Goal: Task Accomplishment & Management: Complete application form

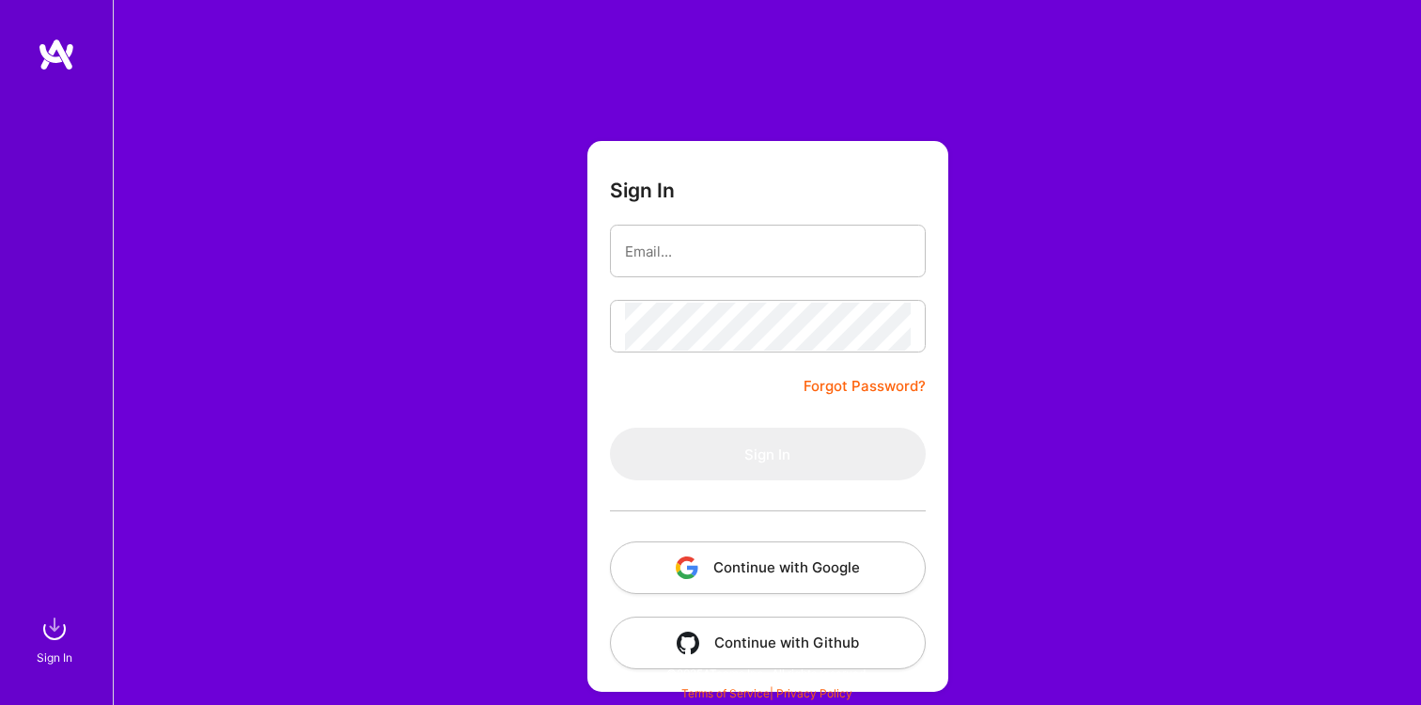
click at [0, 696] on com-1password-button at bounding box center [0, 696] width 0 height 0
type input "[EMAIL_ADDRESS][DOMAIN_NAME]"
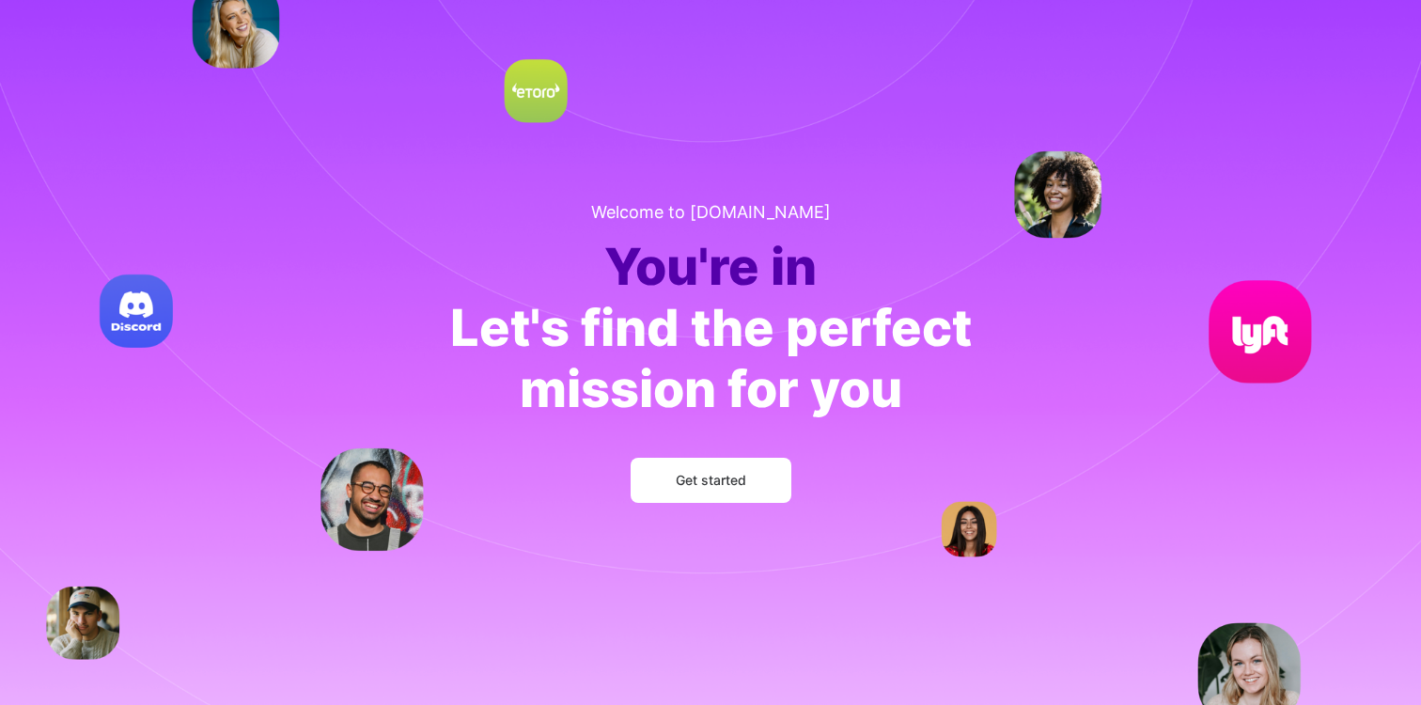
click at [705, 484] on span "Get started" at bounding box center [711, 480] width 70 height 19
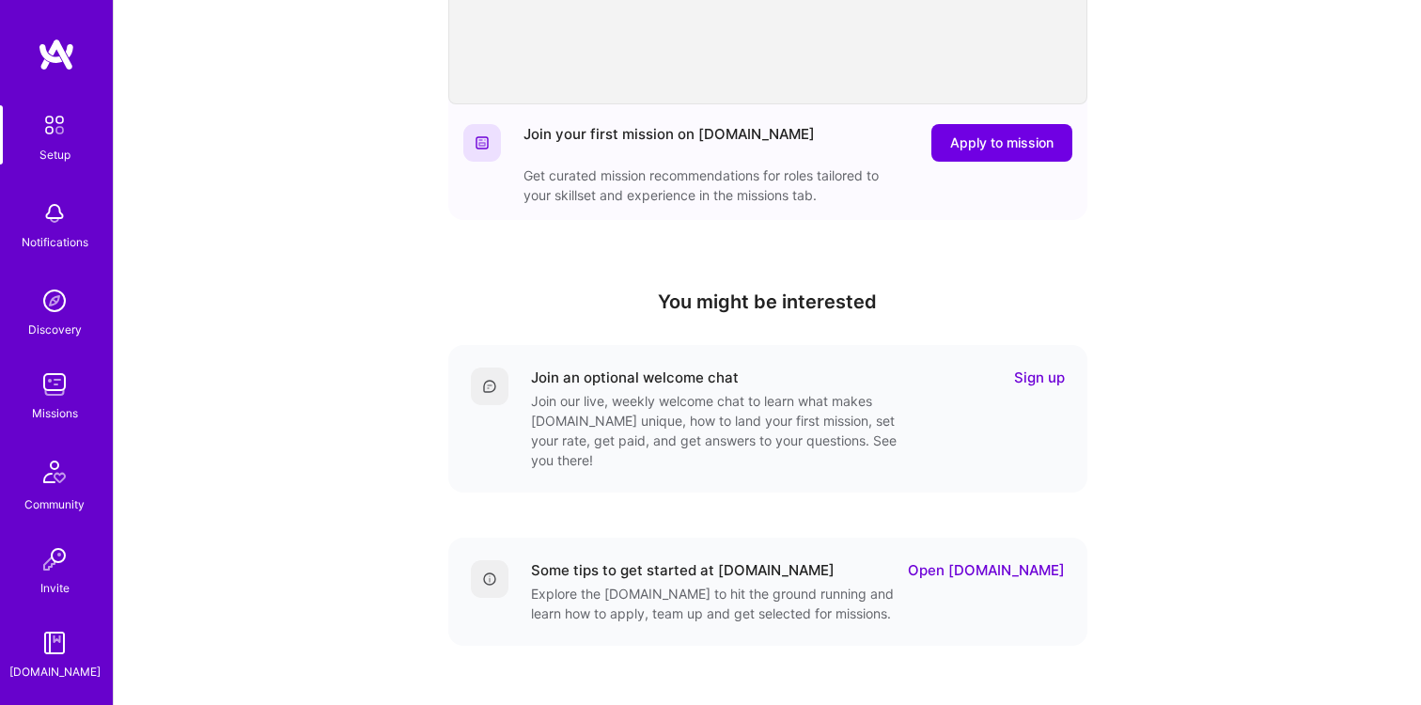
scroll to position [342, 0]
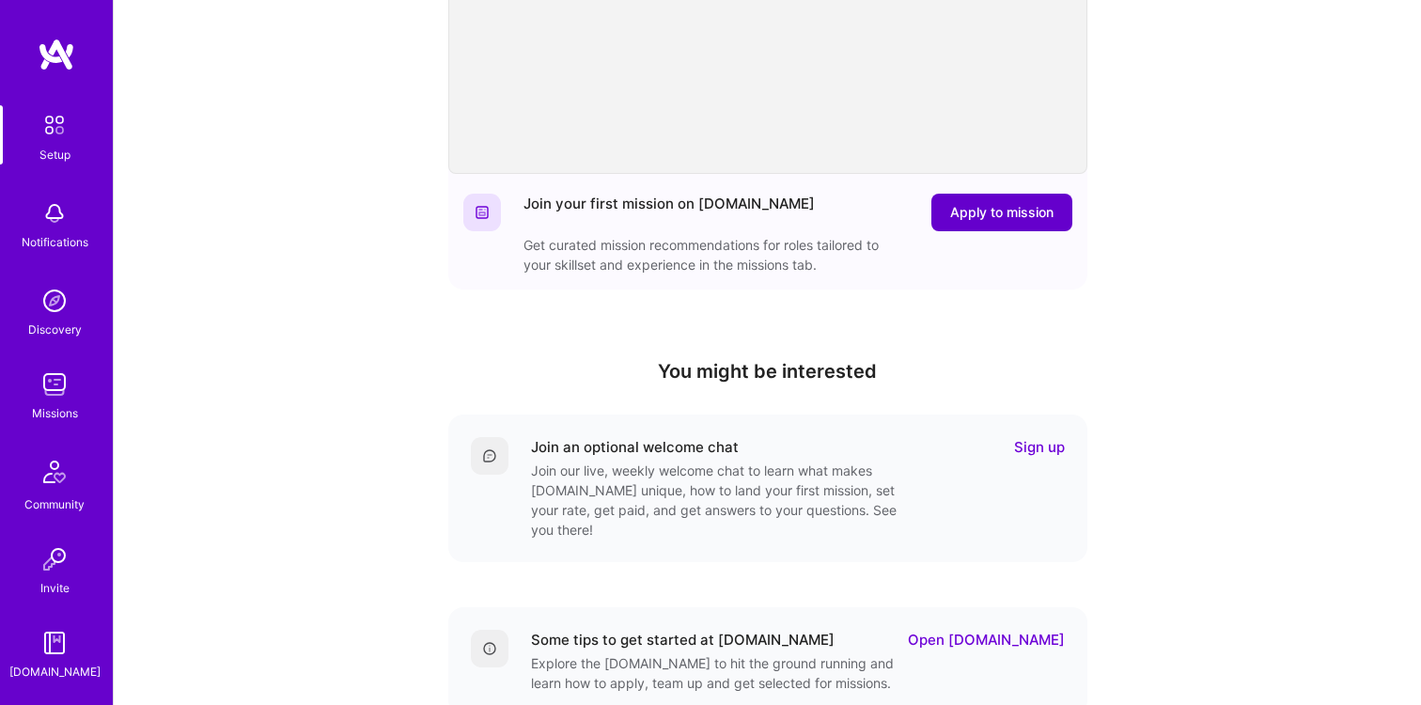
click at [1000, 208] on span "Apply to mission" at bounding box center [1001, 212] width 103 height 19
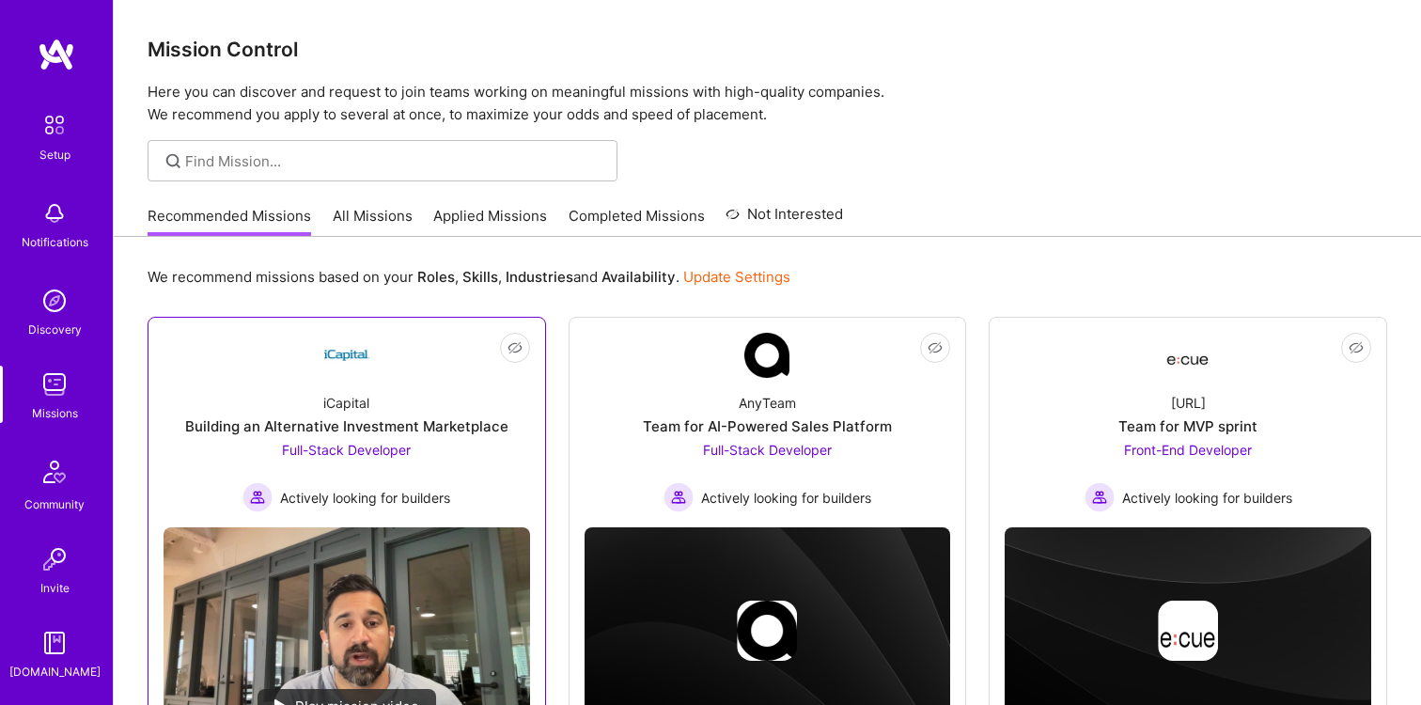
click at [357, 430] on div "Building an Alternative Investment Marketplace" at bounding box center [346, 426] width 323 height 20
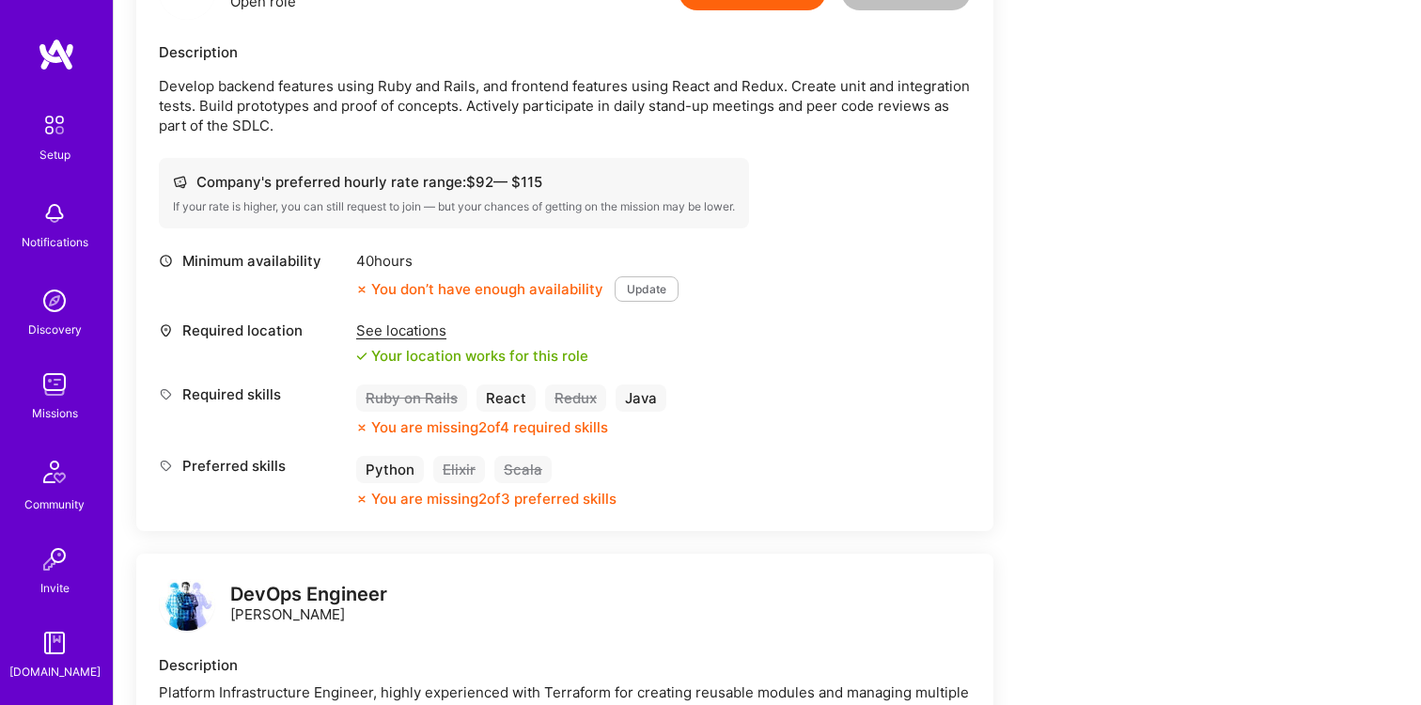
scroll to position [525, 0]
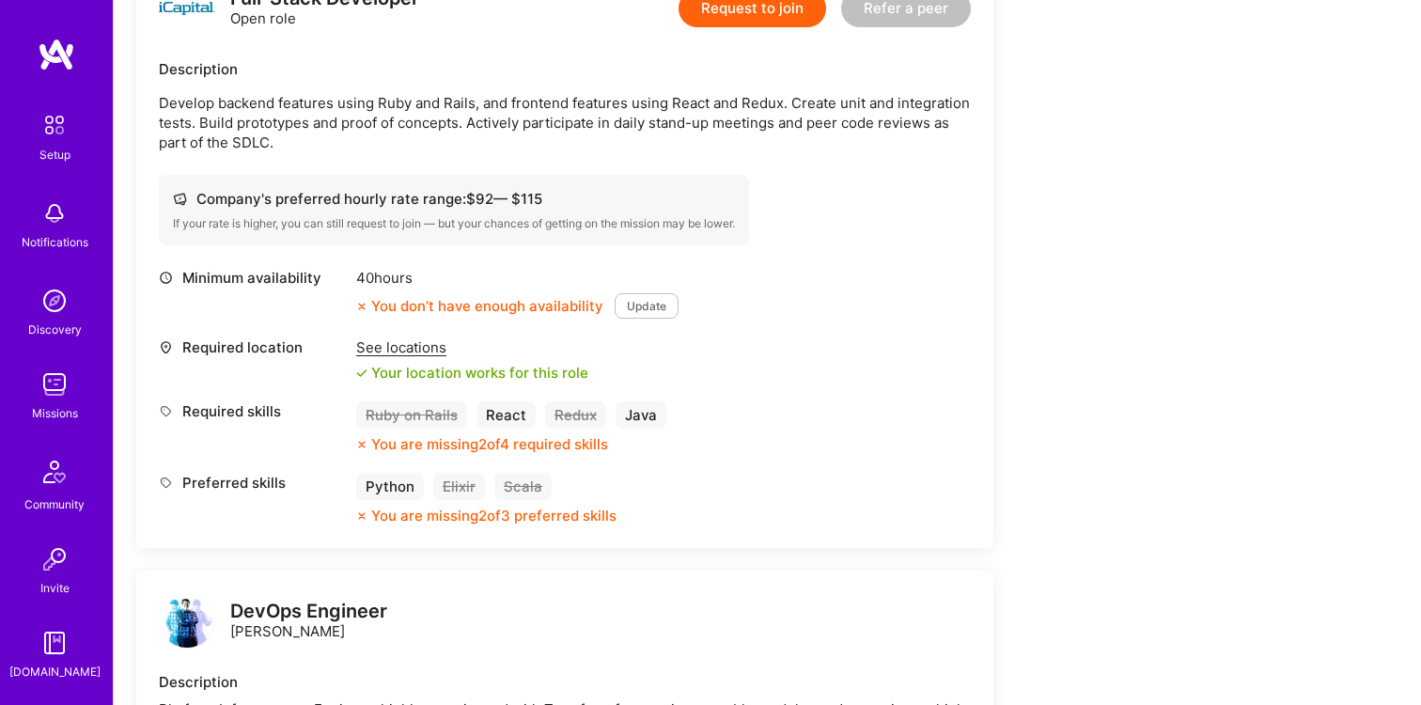
click at [652, 306] on button "Update" at bounding box center [646, 305] width 64 height 25
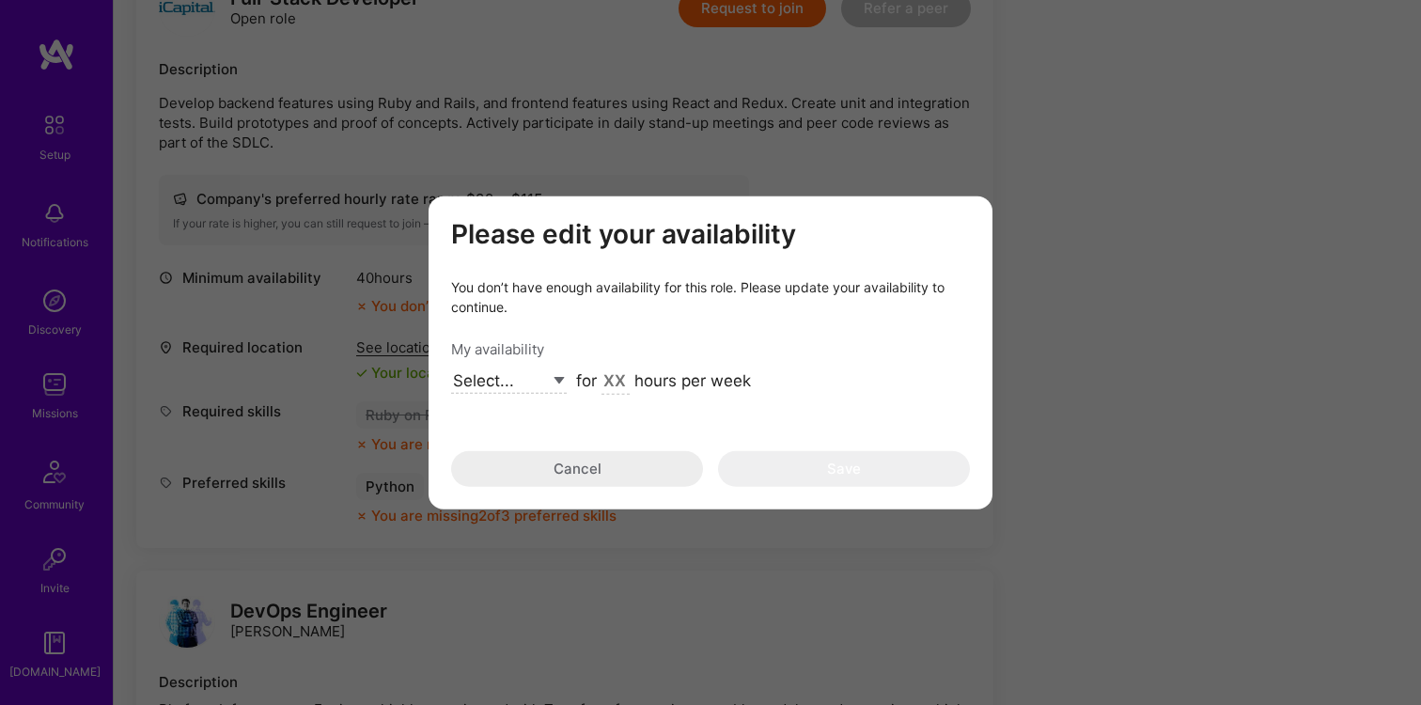
click at [560, 381] on select "Select... Right Now Future Date Not Available" at bounding box center [509, 380] width 116 height 25
click at [618, 382] on input "modal" at bounding box center [615, 381] width 28 height 24
click at [567, 382] on div "Select... Right Now Future Date Not Available for hours per week" at bounding box center [710, 381] width 519 height 24
click at [556, 378] on select "Select... Right Now Future Date Not Available" at bounding box center [509, 380] width 116 height 25
select select "Future Date"
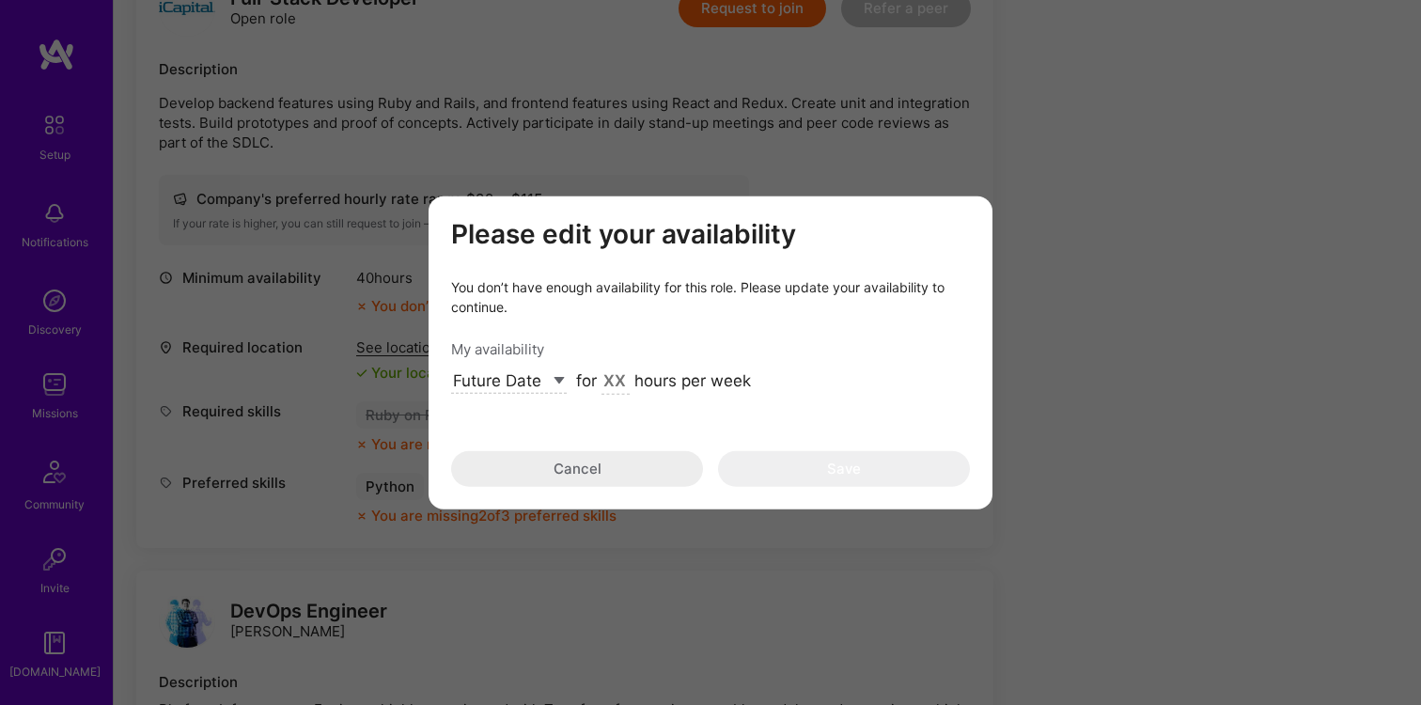
click at [451, 368] on select "Select... Right Now Future Date Not Available" at bounding box center [509, 380] width 116 height 25
click at [610, 378] on input "[DATE]" at bounding box center [609, 381] width 66 height 24
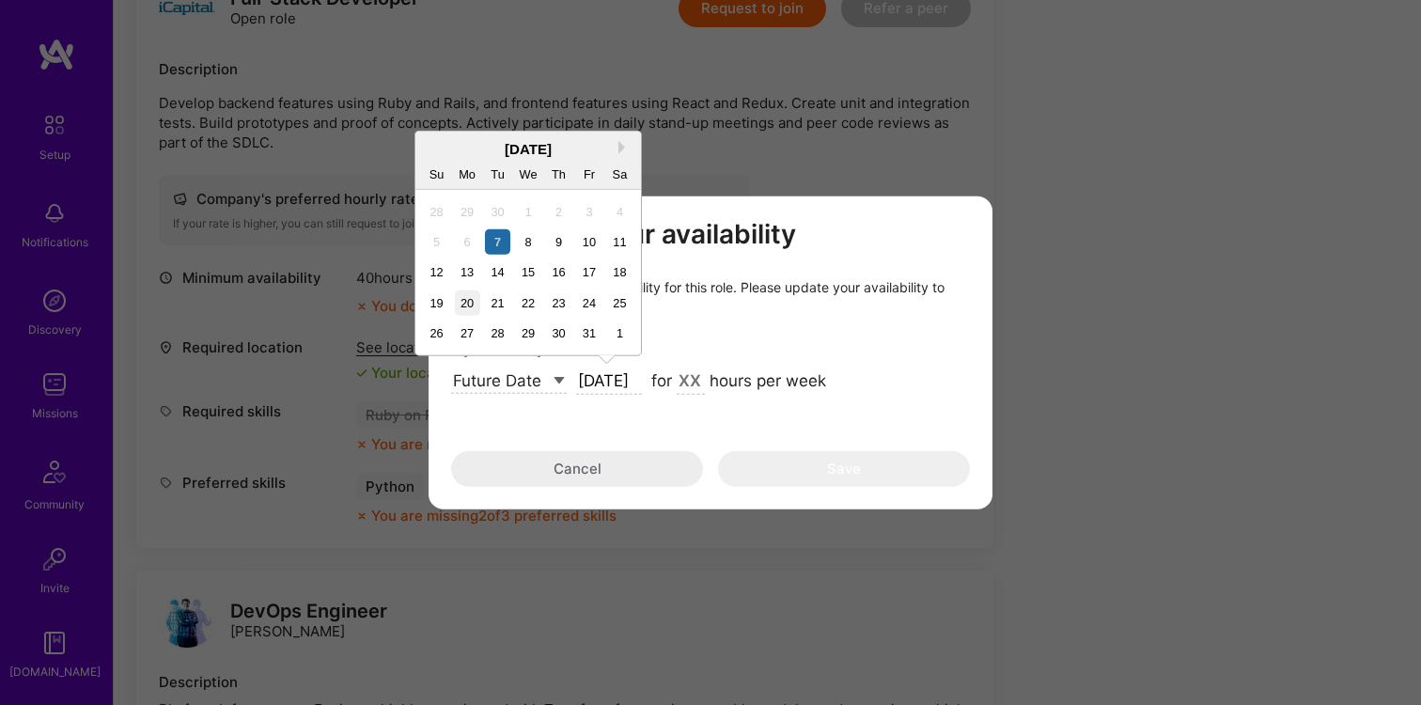
click at [468, 303] on div "20" at bounding box center [467, 302] width 25 height 25
type input "[DATE]"
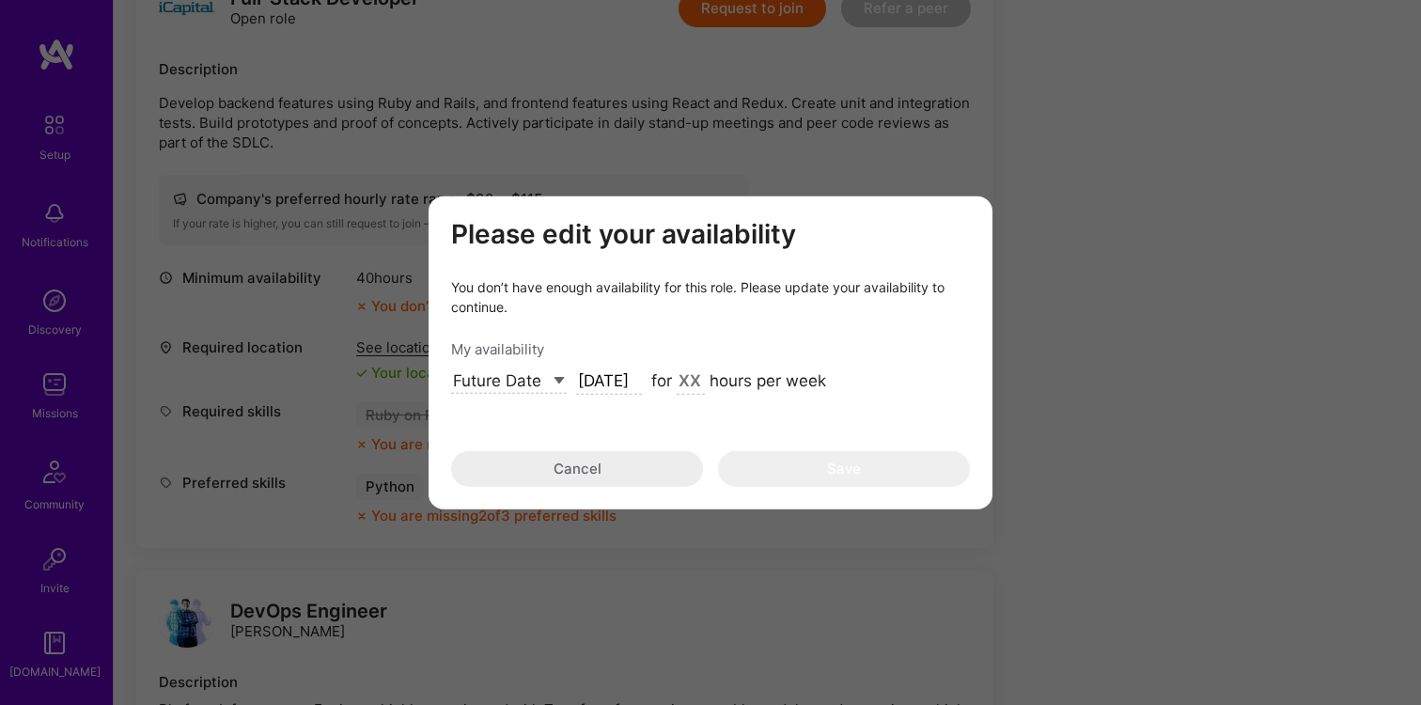
click at [556, 380] on select "Select... Right Now Future Date Not Available" at bounding box center [509, 380] width 116 height 25
click at [684, 373] on input "modal" at bounding box center [690, 381] width 28 height 24
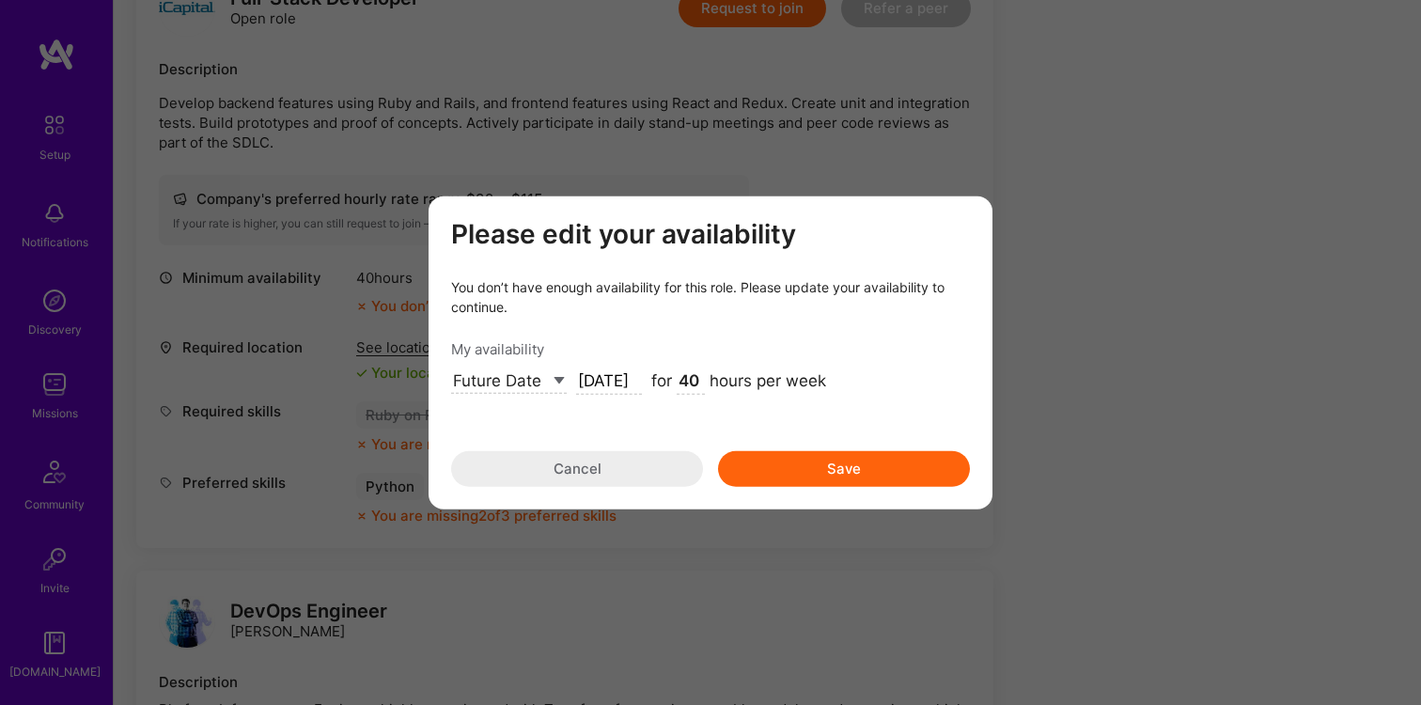
type input "40"
click at [842, 466] on button "Save" at bounding box center [844, 468] width 252 height 36
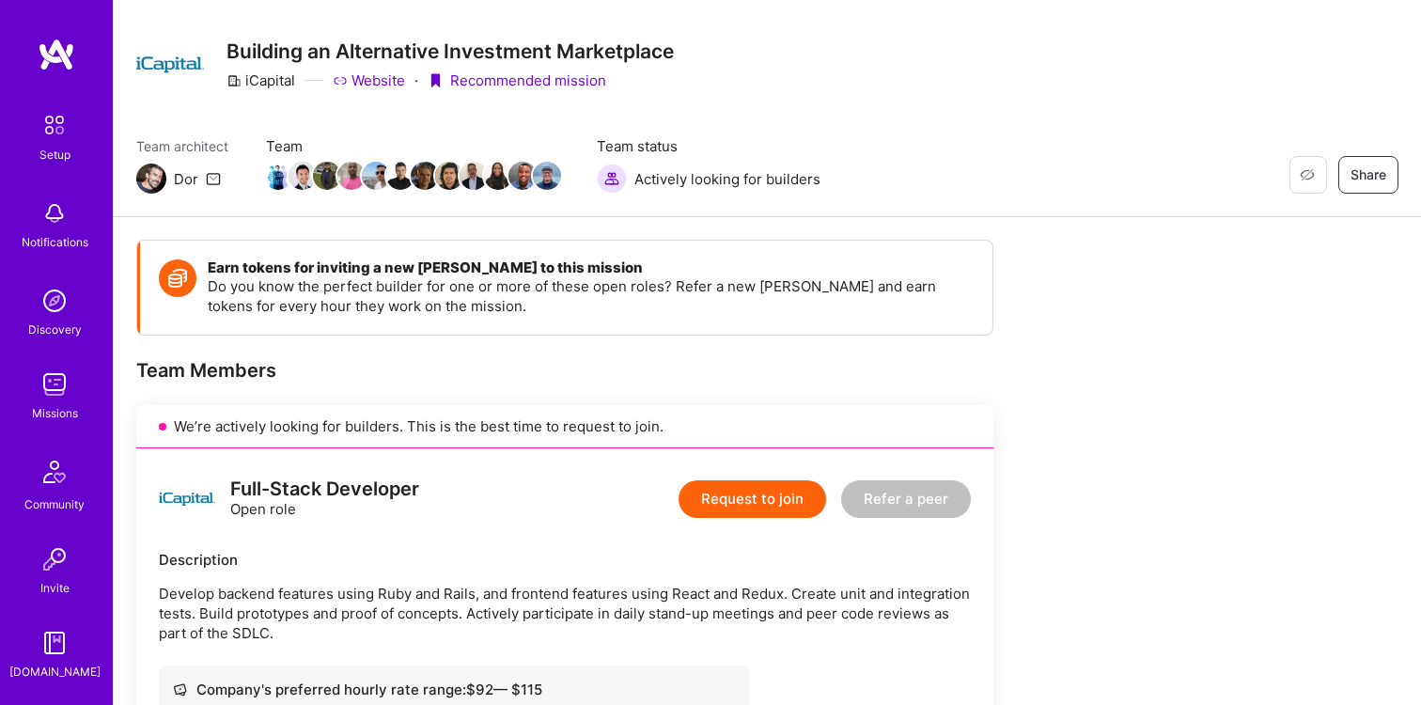
scroll to position [41, 0]
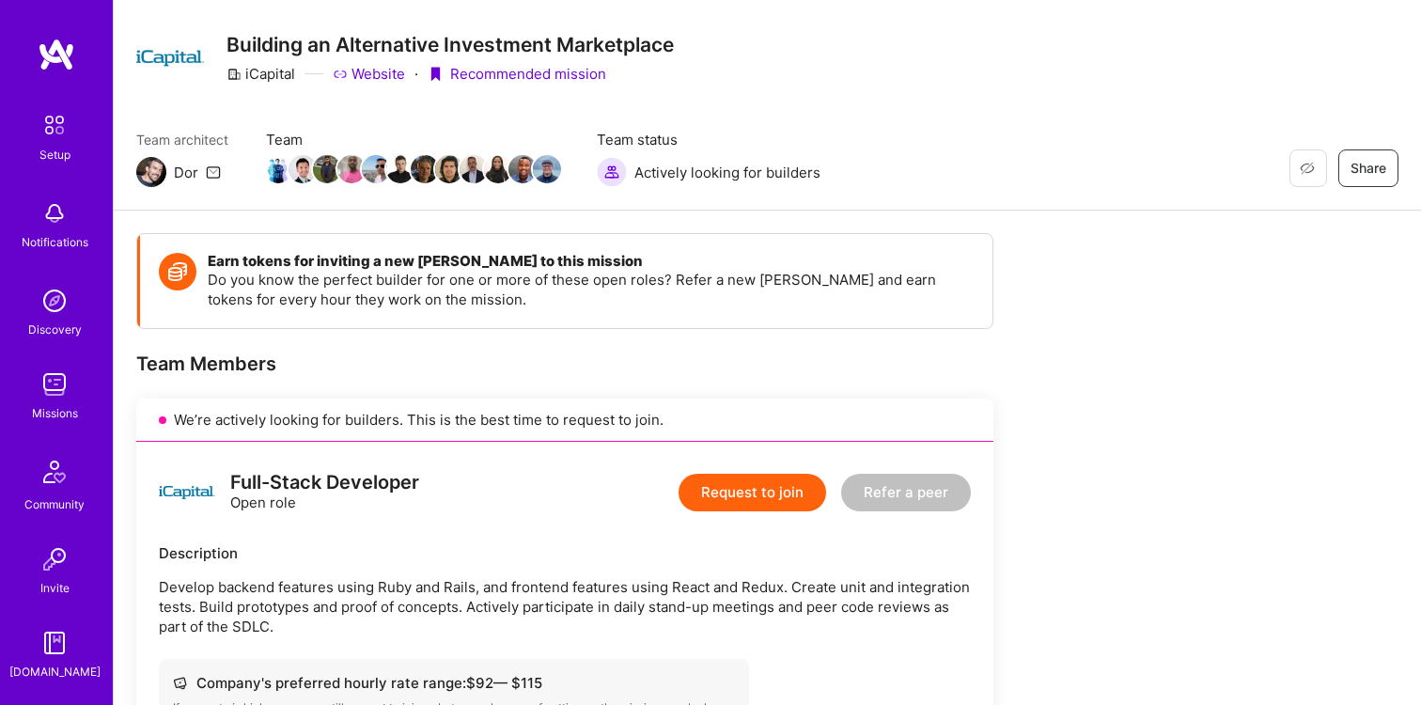
click at [58, 384] on img at bounding box center [55, 384] width 38 height 38
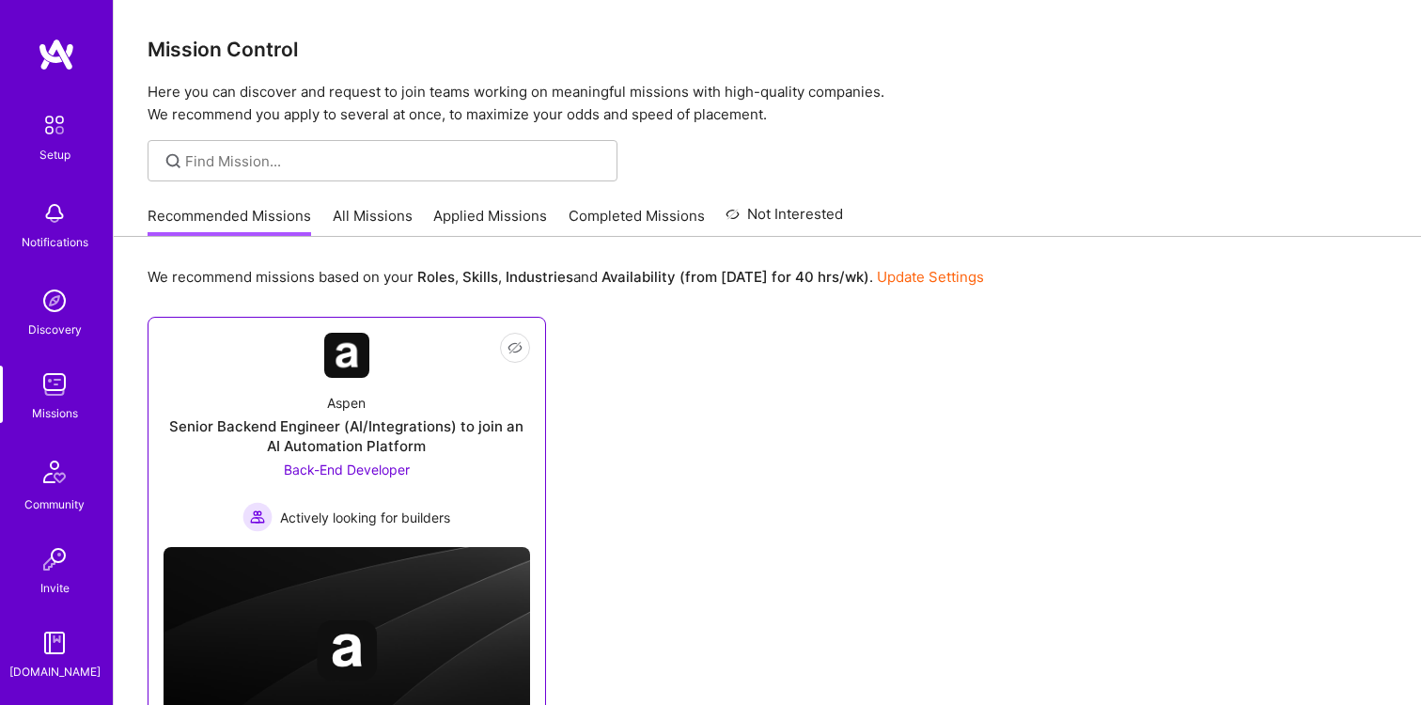
scroll to position [32, 0]
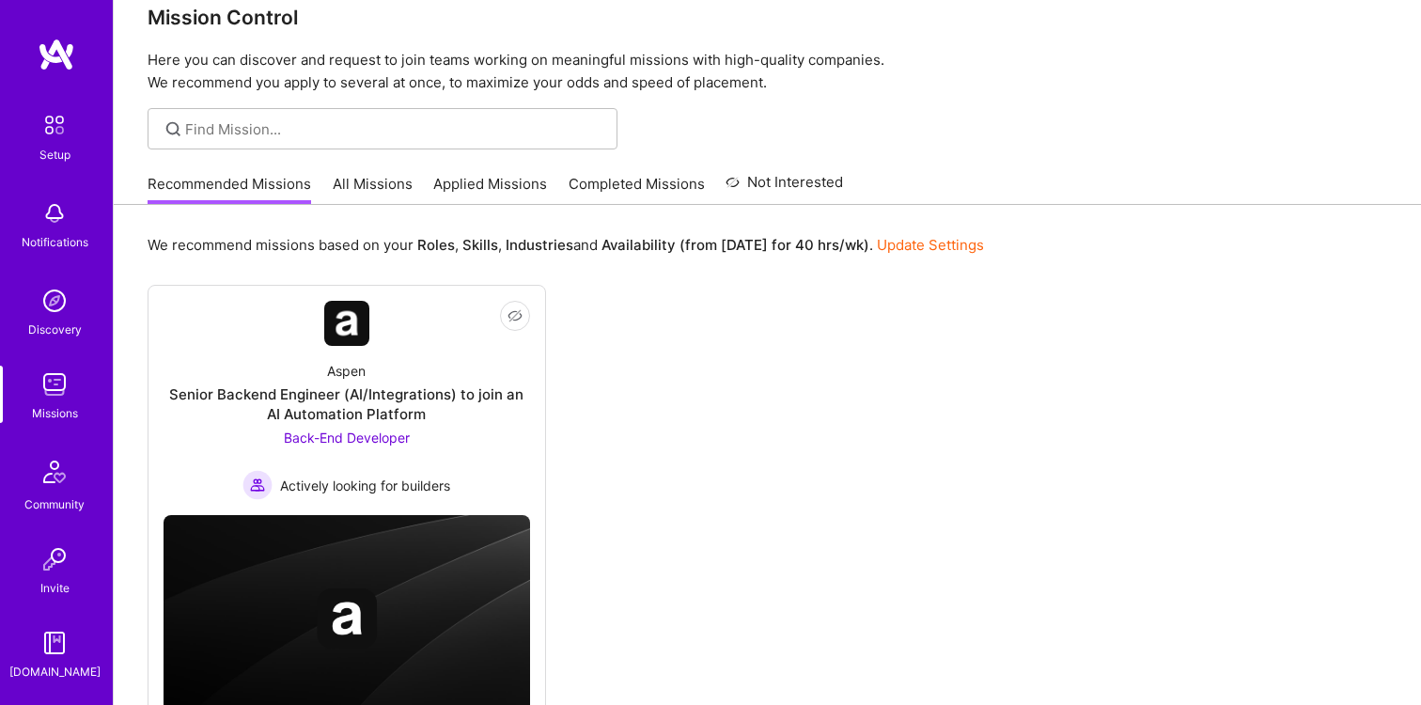
click at [274, 192] on link "Recommended Missions" at bounding box center [229, 189] width 163 height 31
click at [913, 244] on link "Update Settings" at bounding box center [930, 245] width 107 height 18
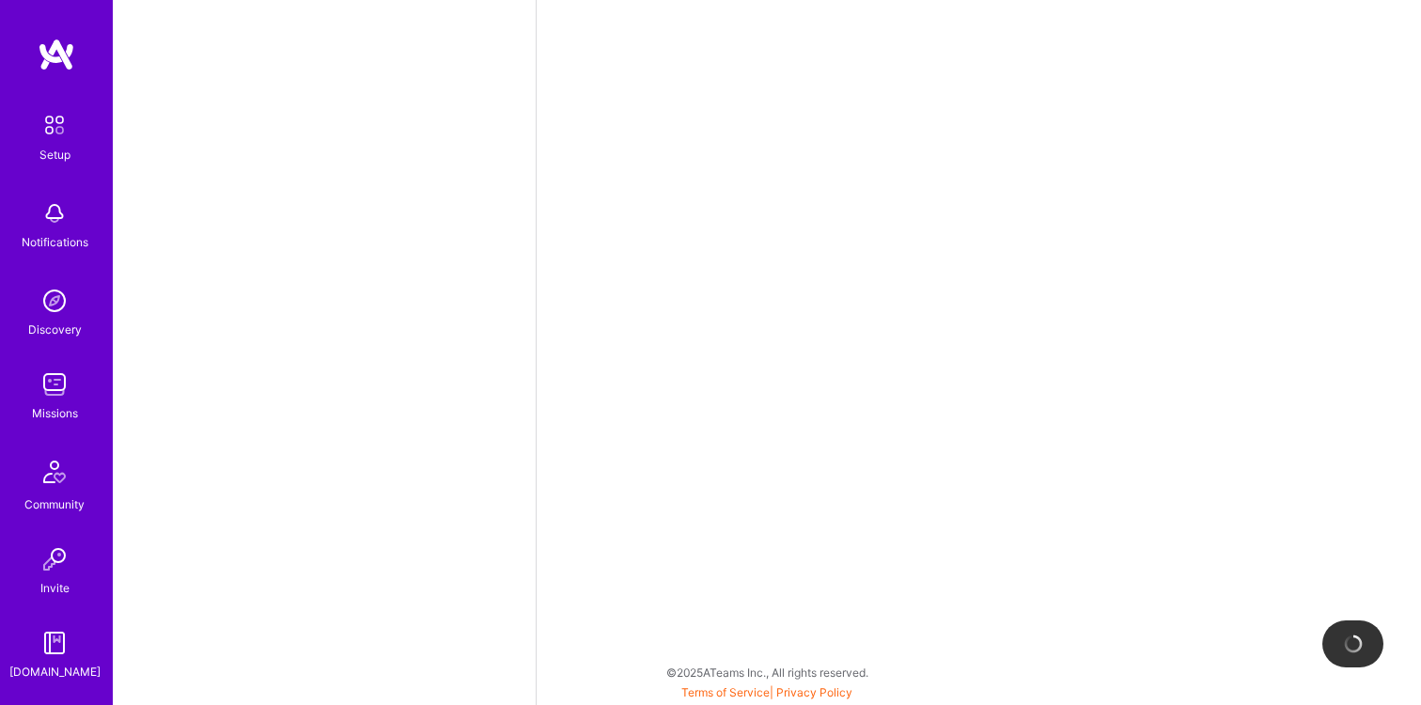
scroll to position [727, 0]
select select "US"
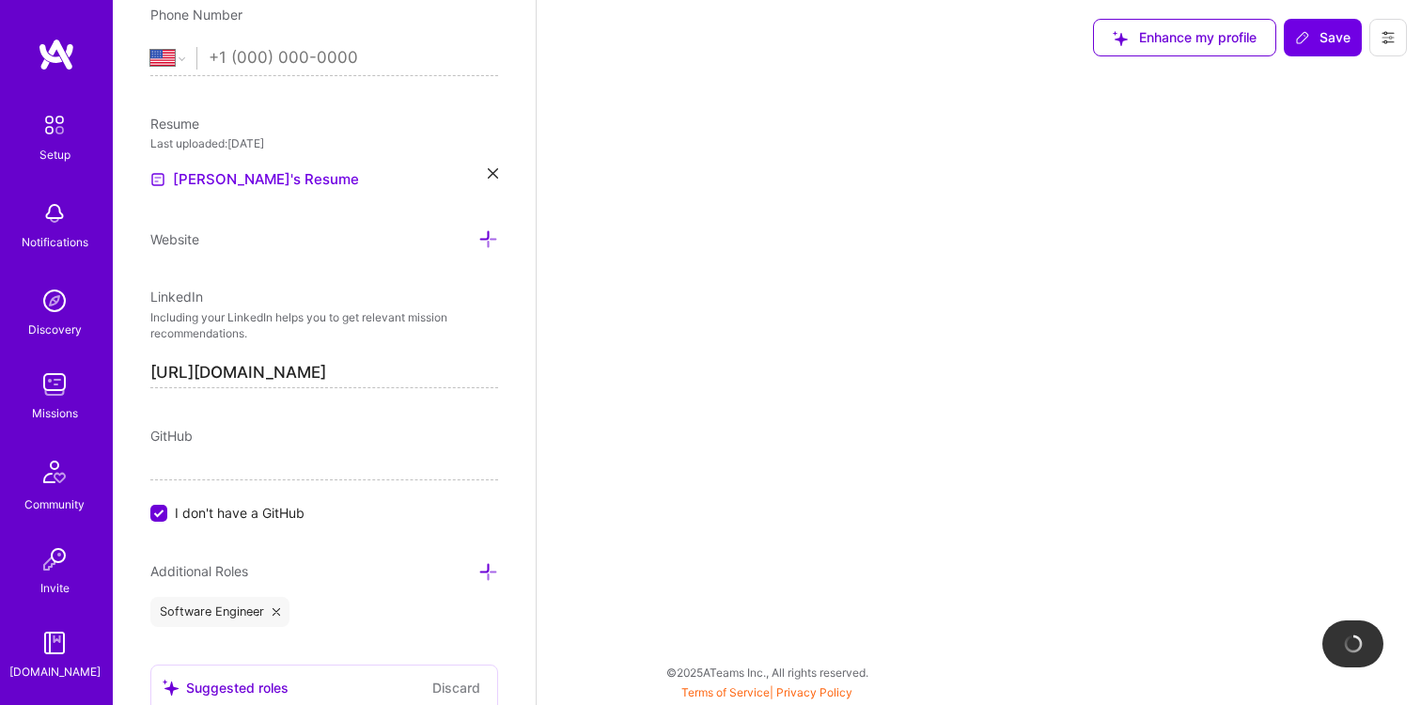
select select "Future Date"
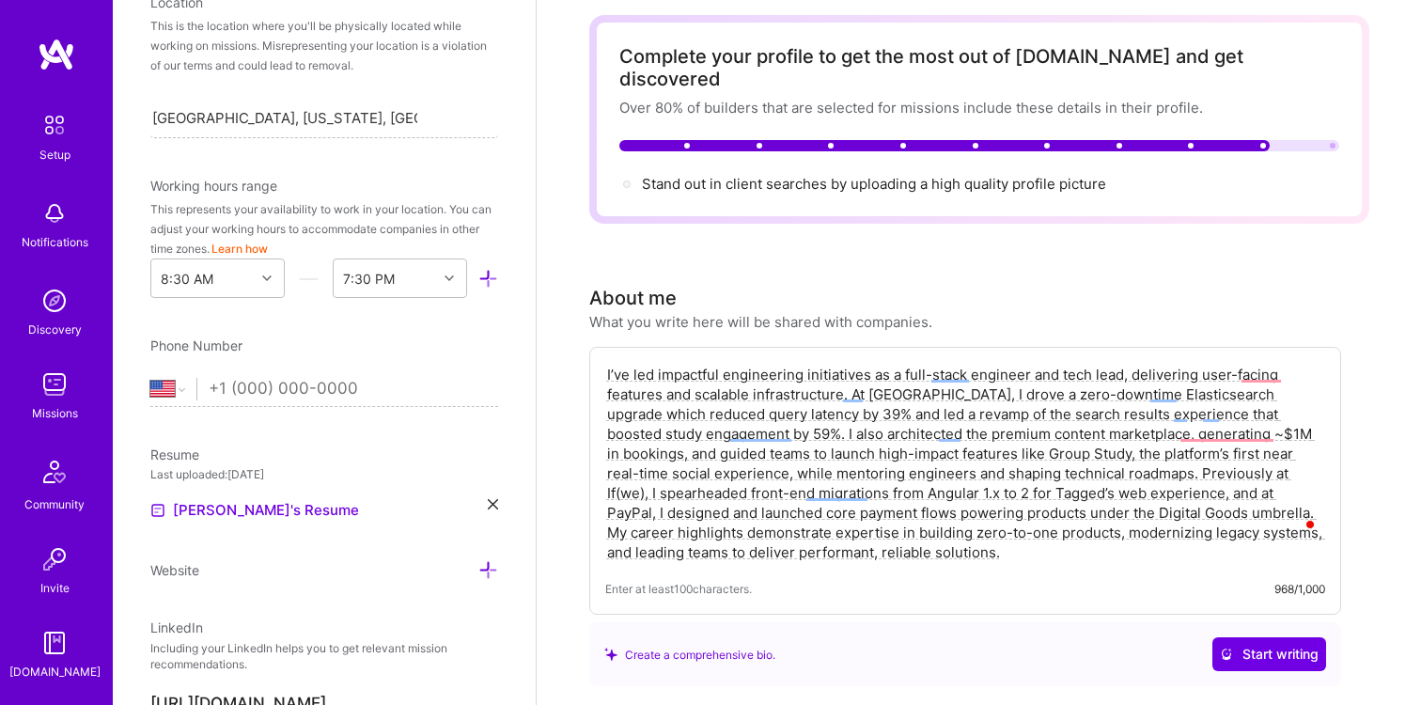
scroll to position [385, 0]
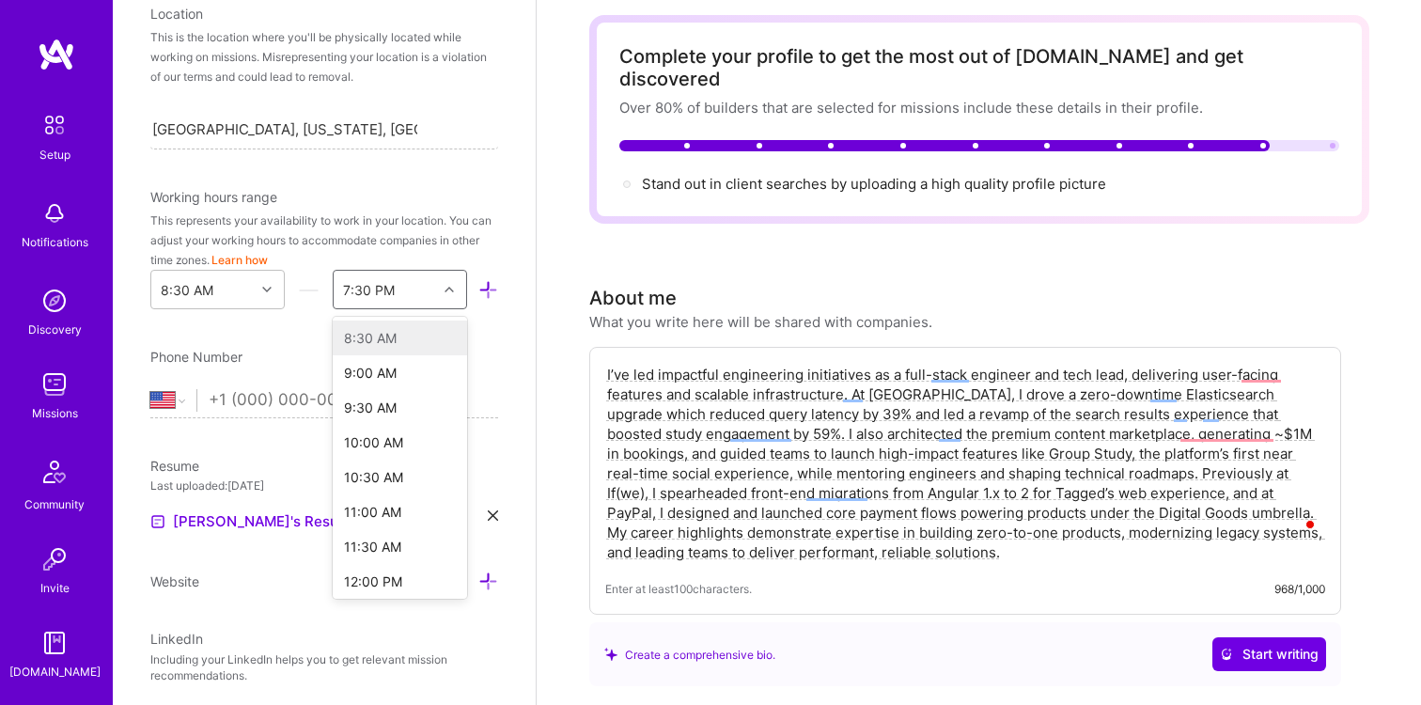
click at [414, 288] on div "7:30 PM" at bounding box center [385, 290] width 103 height 38
click at [439, 238] on div "This represents your availability to work in your location. You can adjust your…" at bounding box center [324, 239] width 348 height 59
click at [228, 291] on div "8:30 AM" at bounding box center [202, 290] width 103 height 38
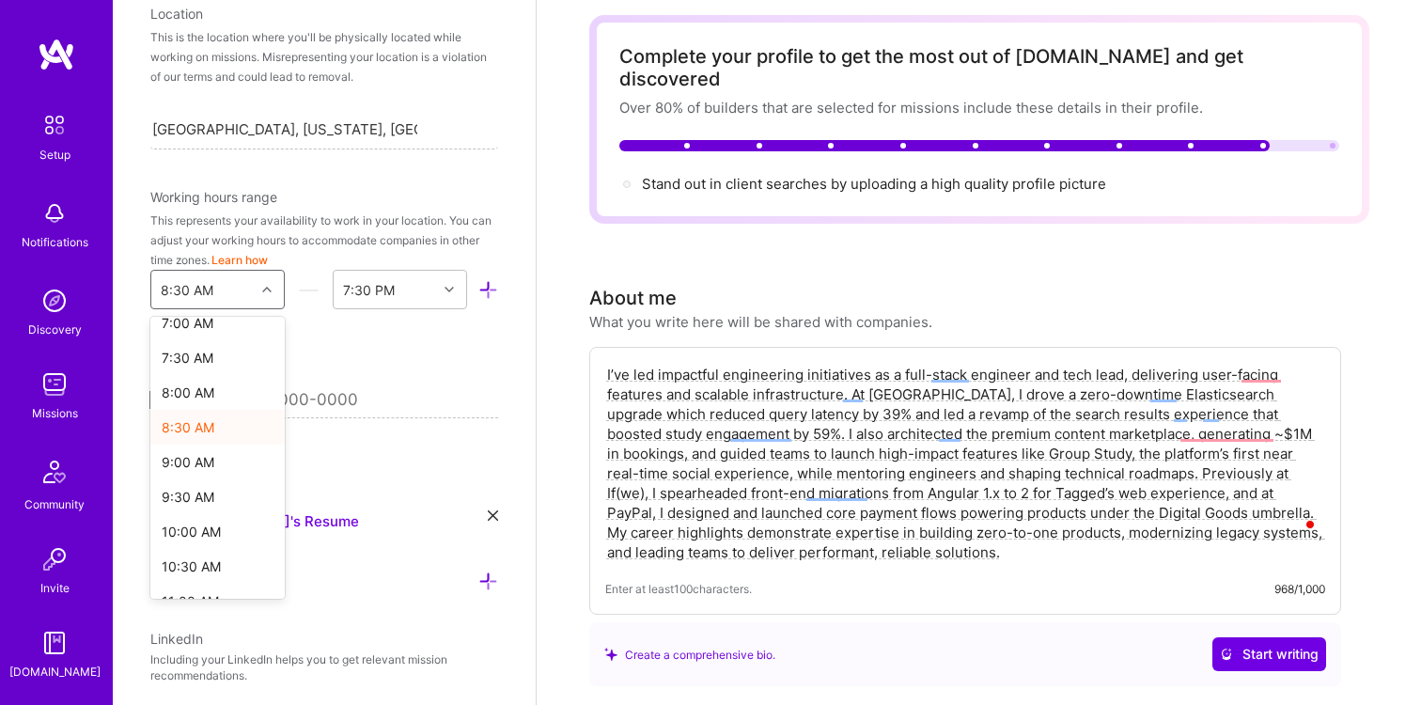
scroll to position [559, 0]
click at [208, 445] on div "9:30 AM" at bounding box center [217, 439] width 134 height 35
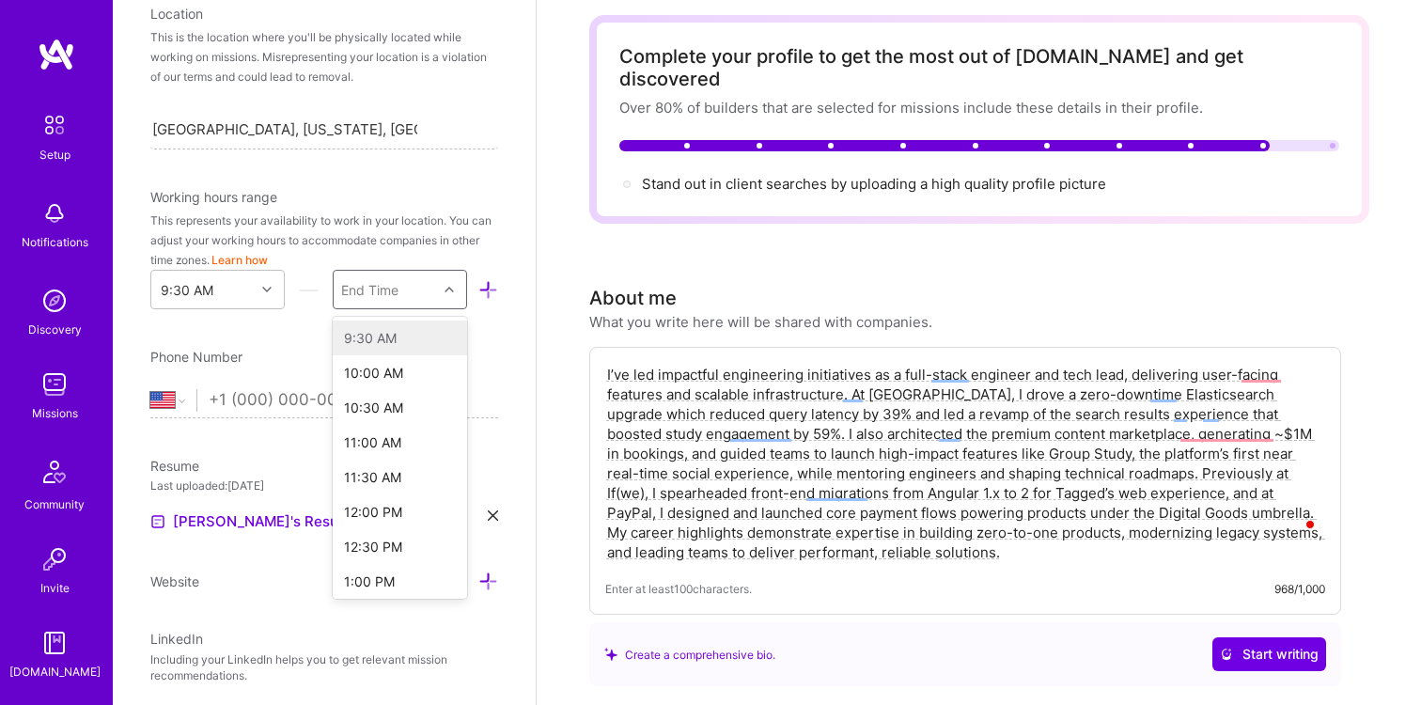
click at [430, 300] on div "End Time" at bounding box center [385, 290] width 103 height 38
click at [388, 429] on div "4:30 PM" at bounding box center [400, 433] width 134 height 35
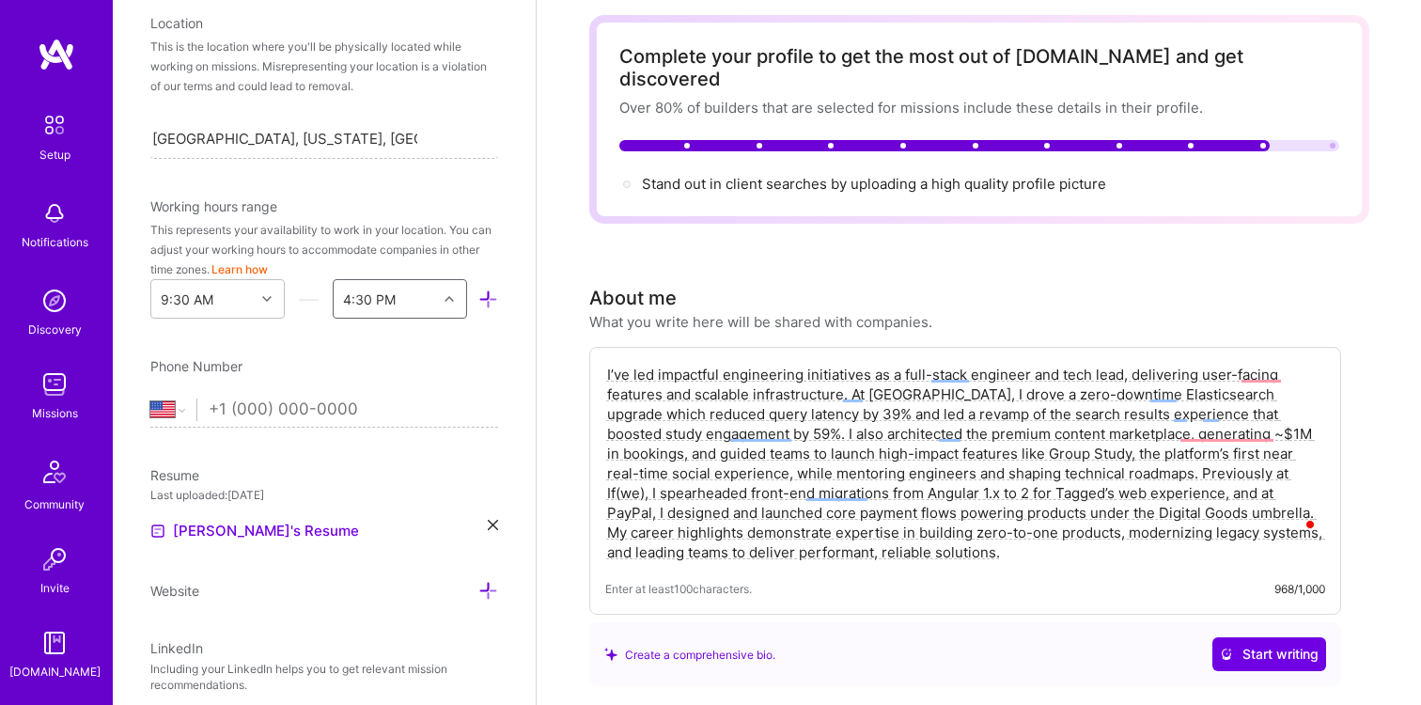
scroll to position [156, 0]
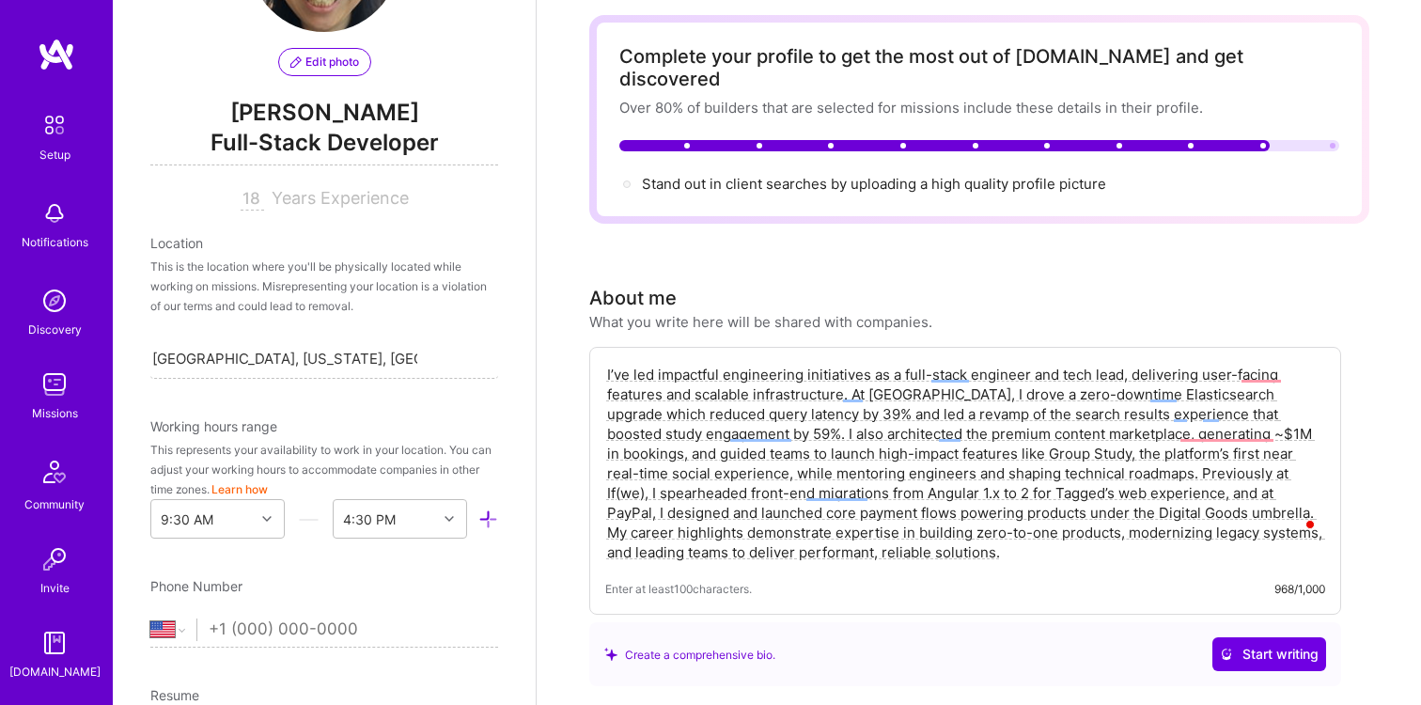
click at [376, 584] on div "Phone Number" at bounding box center [324, 586] width 348 height 20
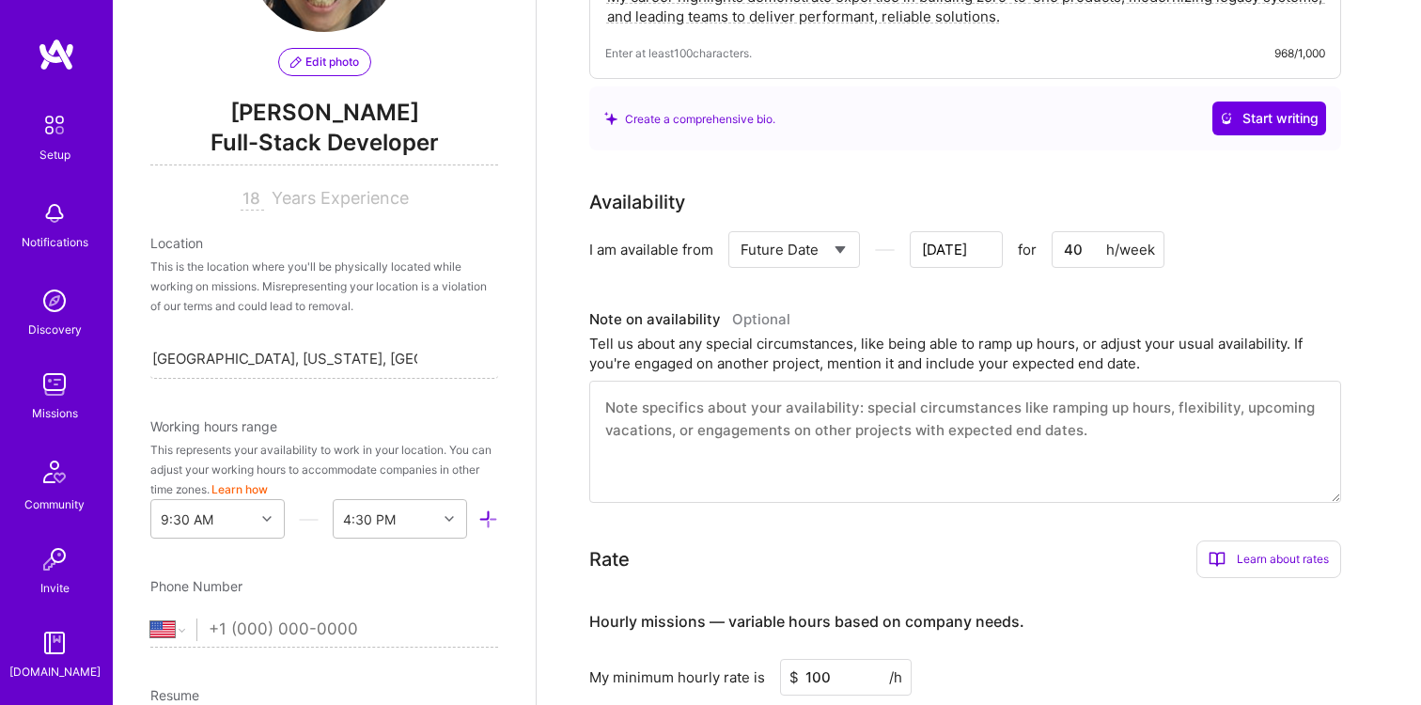
scroll to position [155, 0]
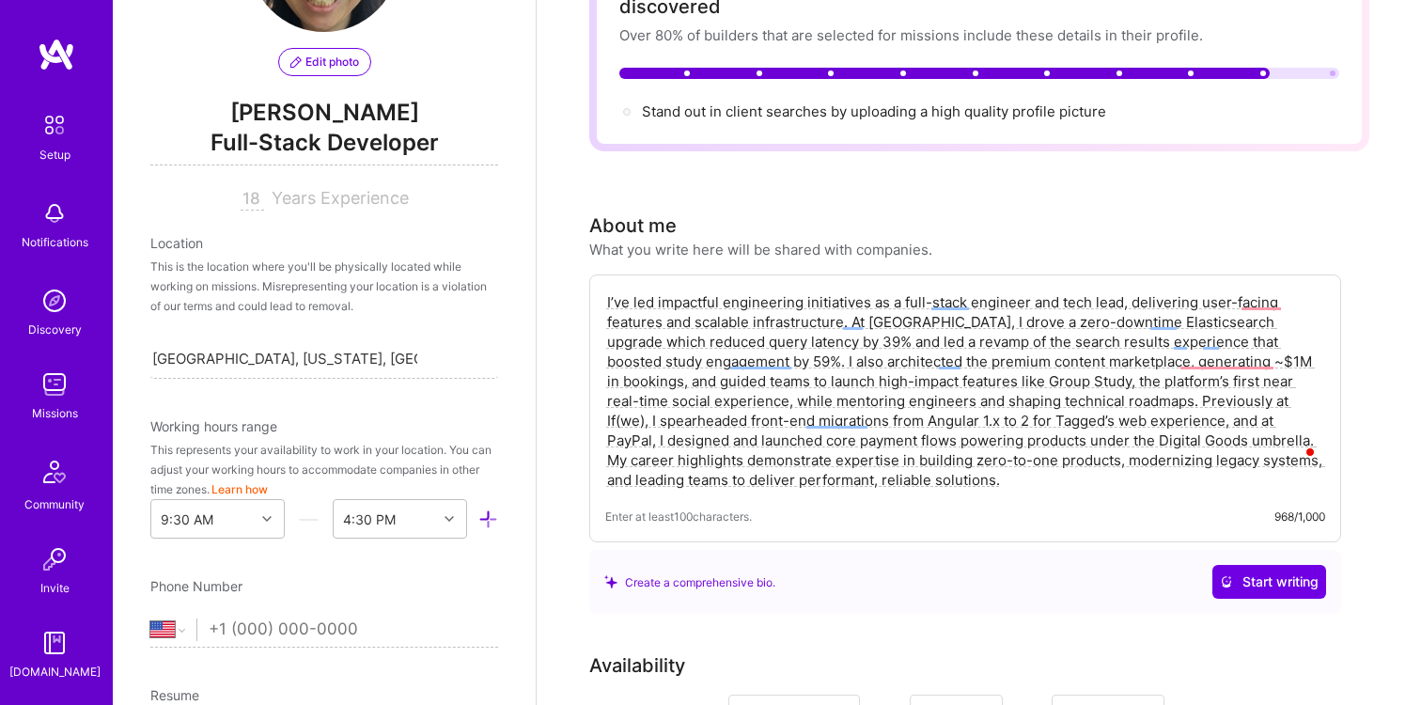
click at [48, 382] on img at bounding box center [55, 384] width 38 height 38
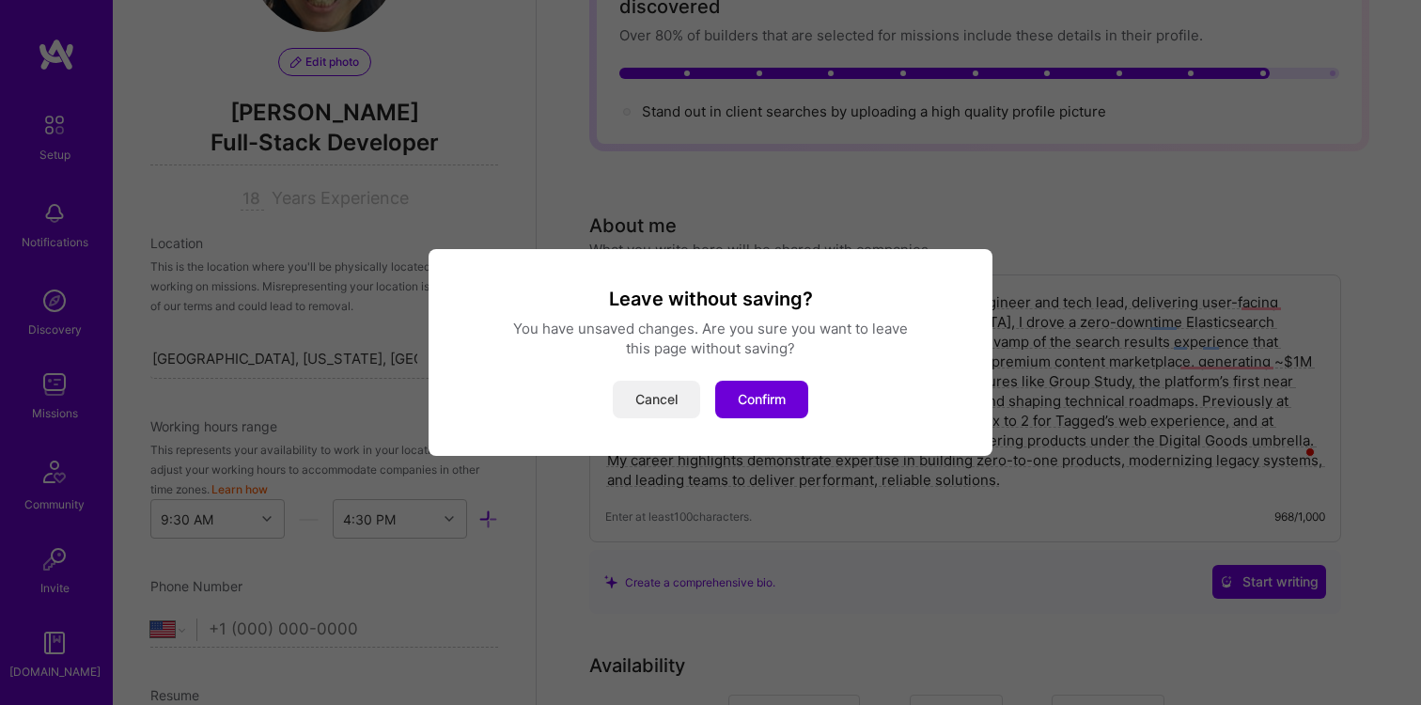
click at [666, 401] on button "Cancel" at bounding box center [656, 400] width 87 height 38
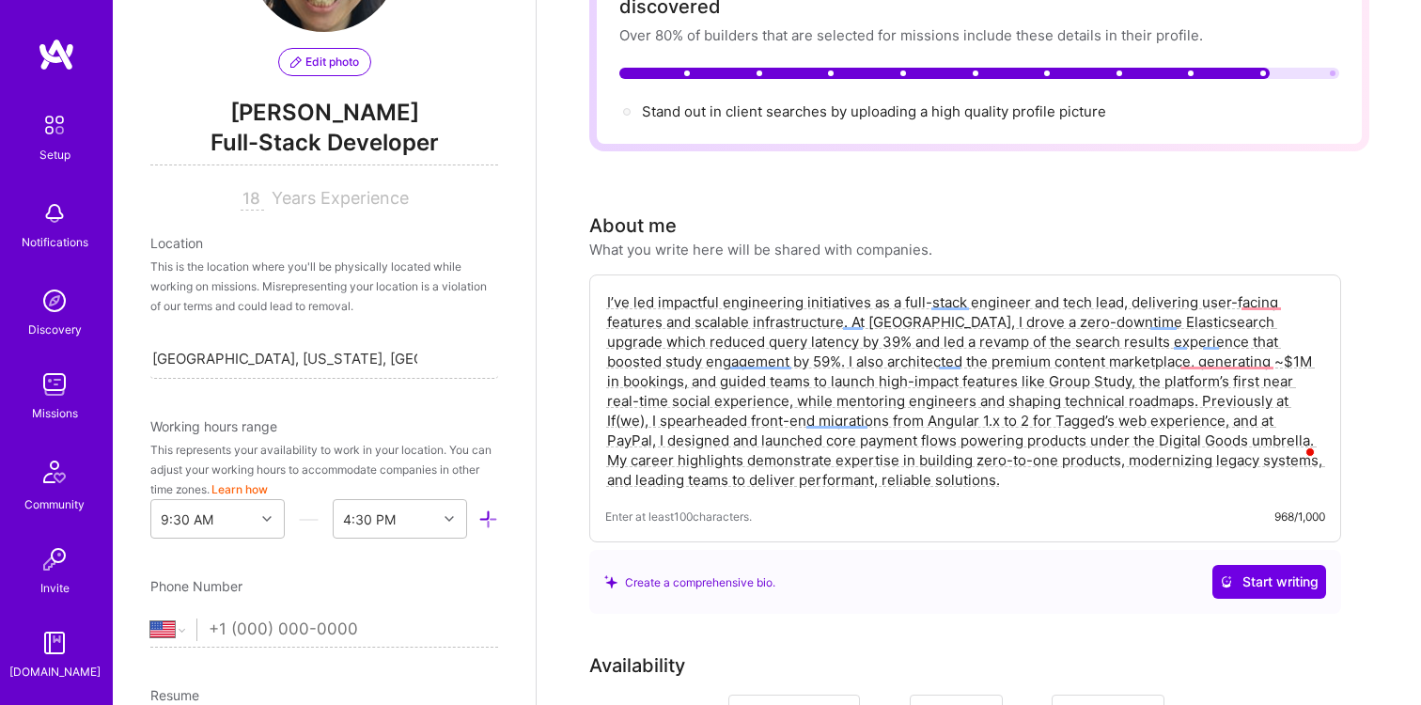
scroll to position [0, 0]
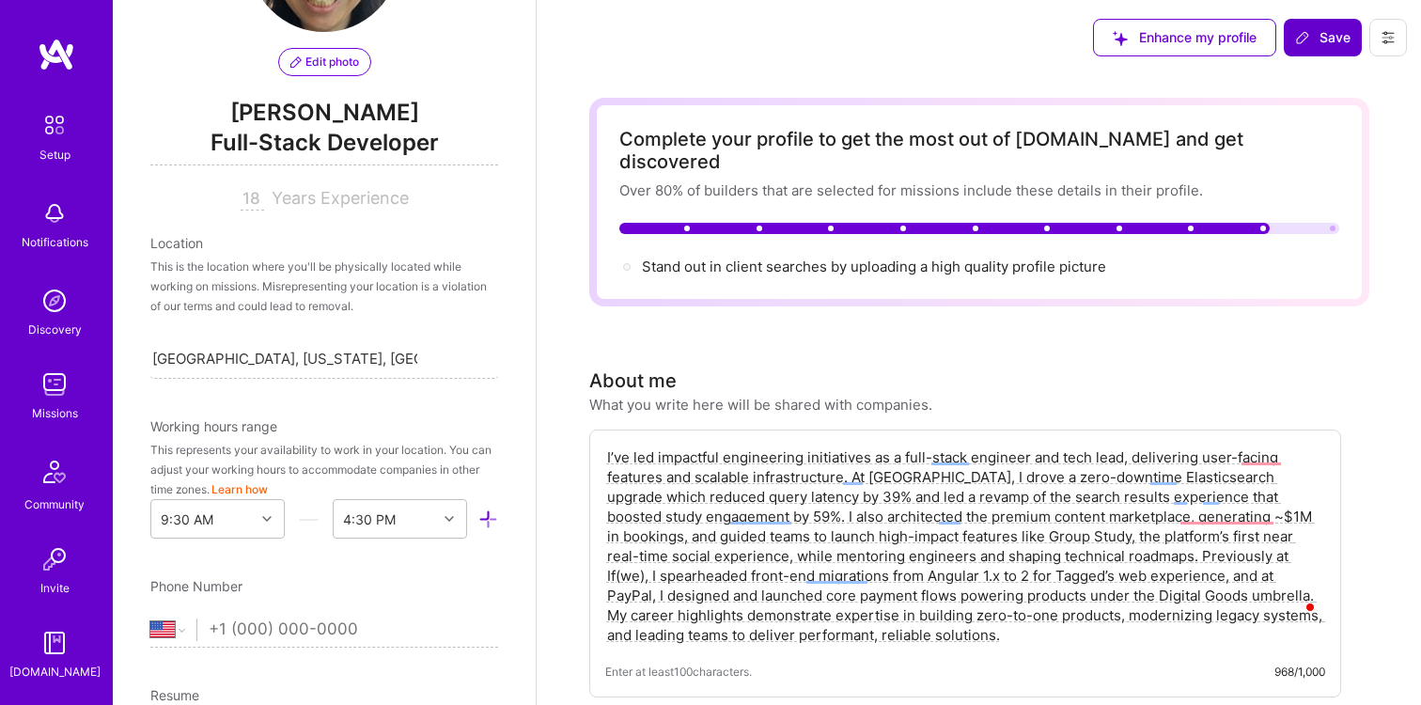
click at [1339, 35] on span "Save" at bounding box center [1322, 37] width 55 height 19
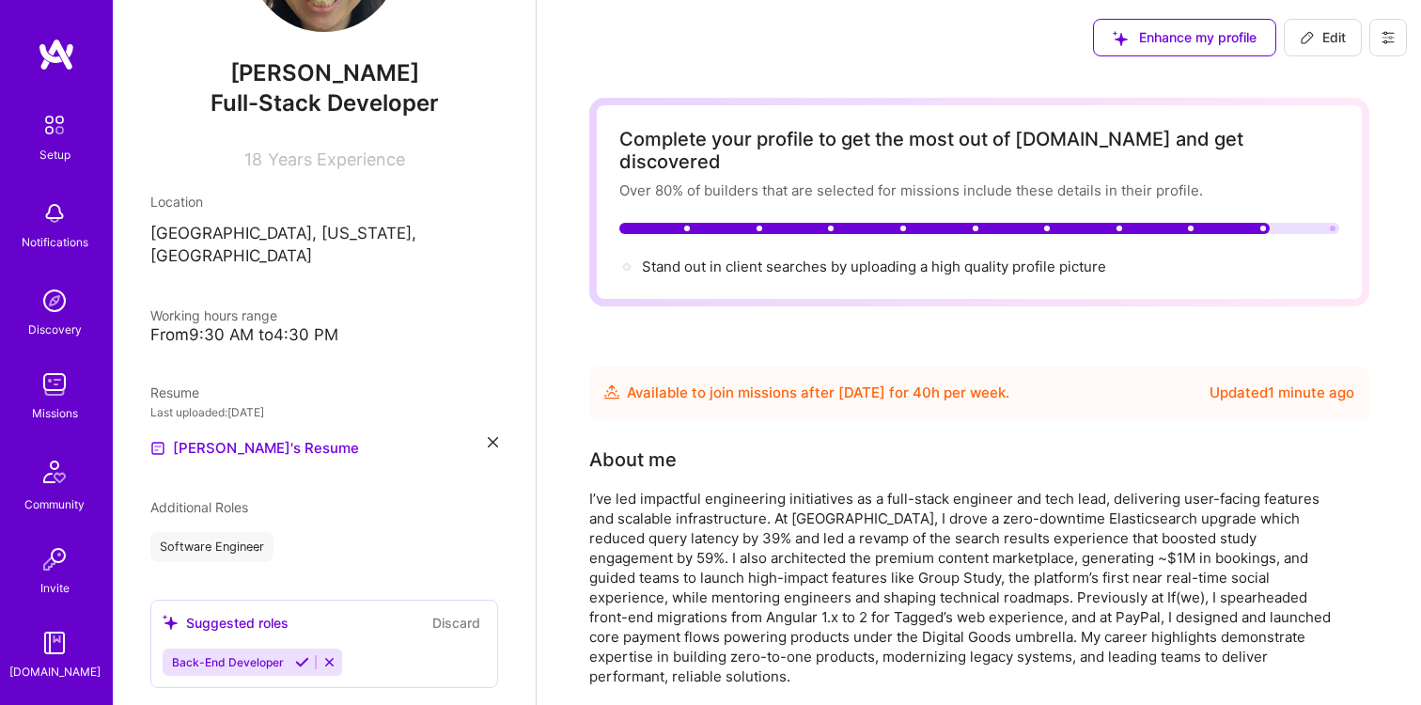
click at [51, 382] on img at bounding box center [55, 384] width 38 height 38
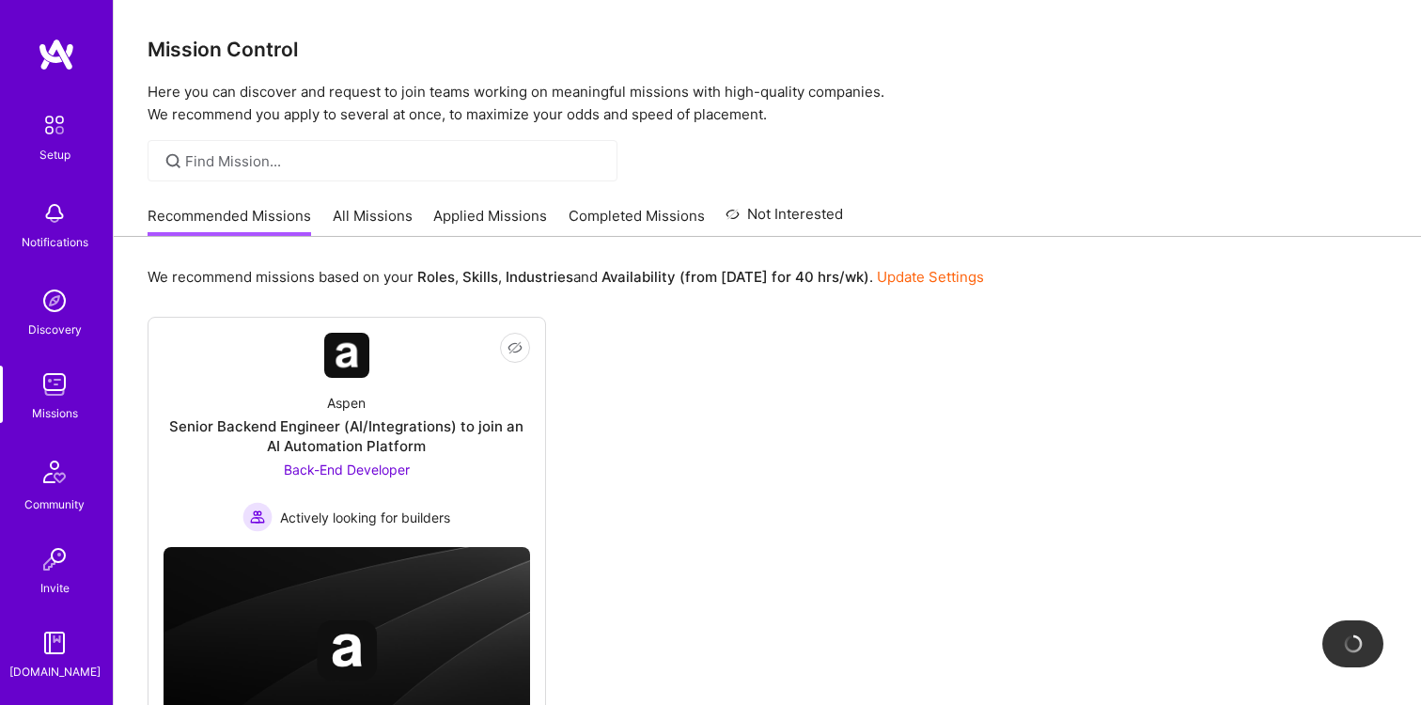
click at [895, 275] on link "Update Settings" at bounding box center [930, 277] width 107 height 18
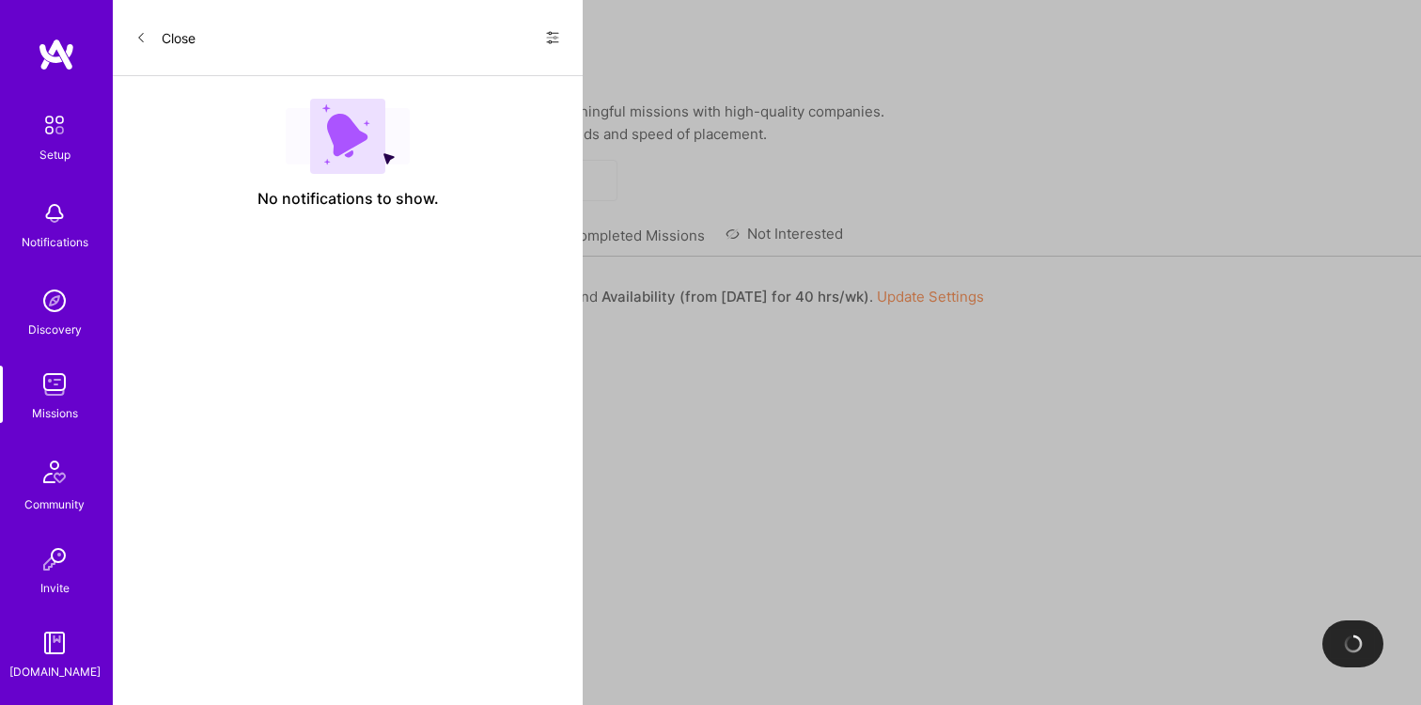
select select "US"
select select "Future Date"
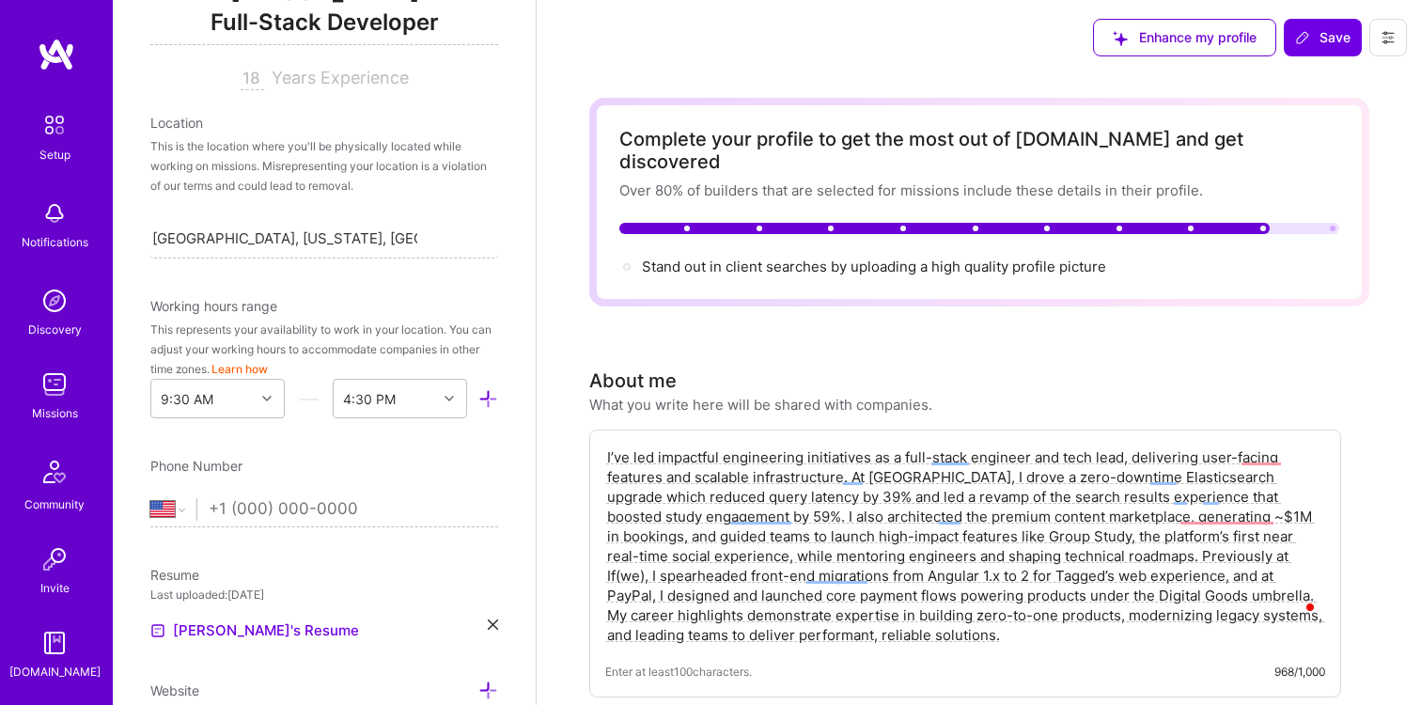
scroll to position [104, 0]
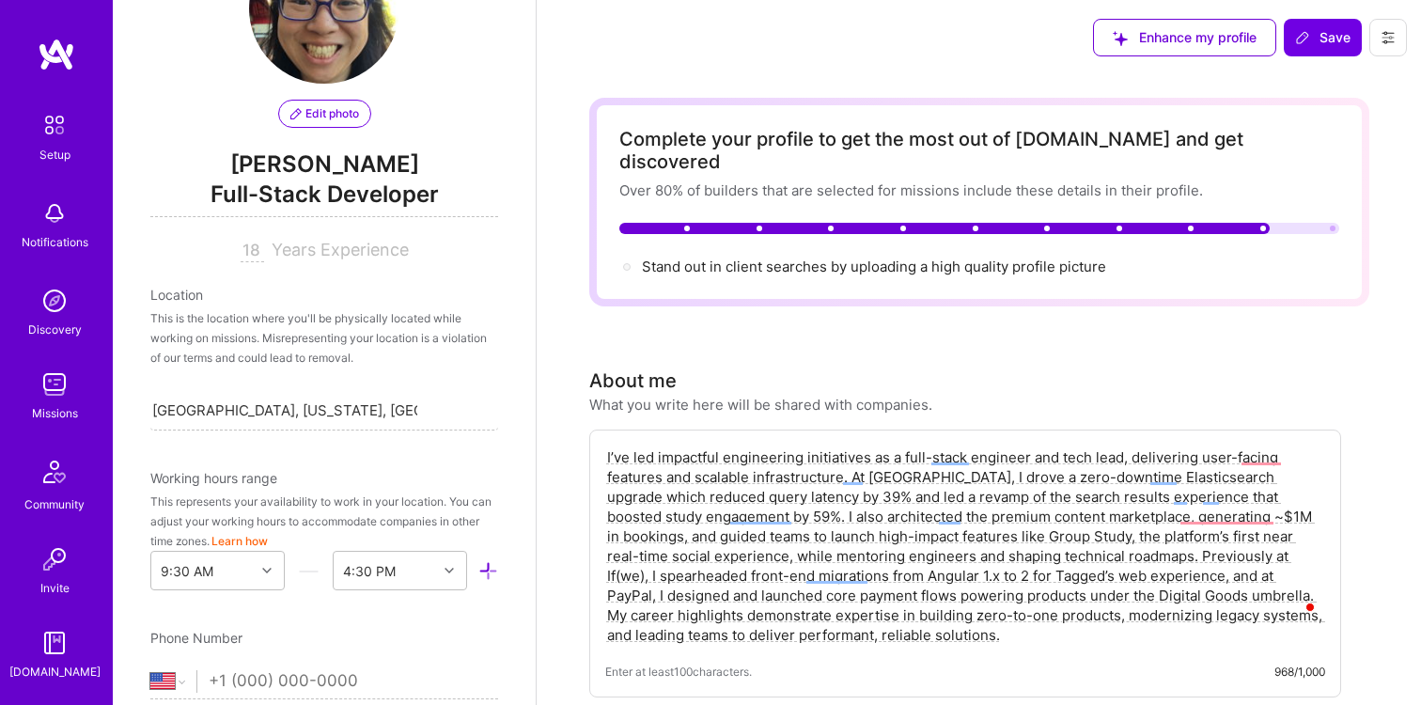
click at [1384, 30] on icon at bounding box center [1387, 37] width 15 height 15
click at [1064, 30] on div "Enhance my profile Save Settings Payment method Log Out" at bounding box center [978, 37] width 884 height 75
click at [48, 389] on img at bounding box center [55, 384] width 38 height 38
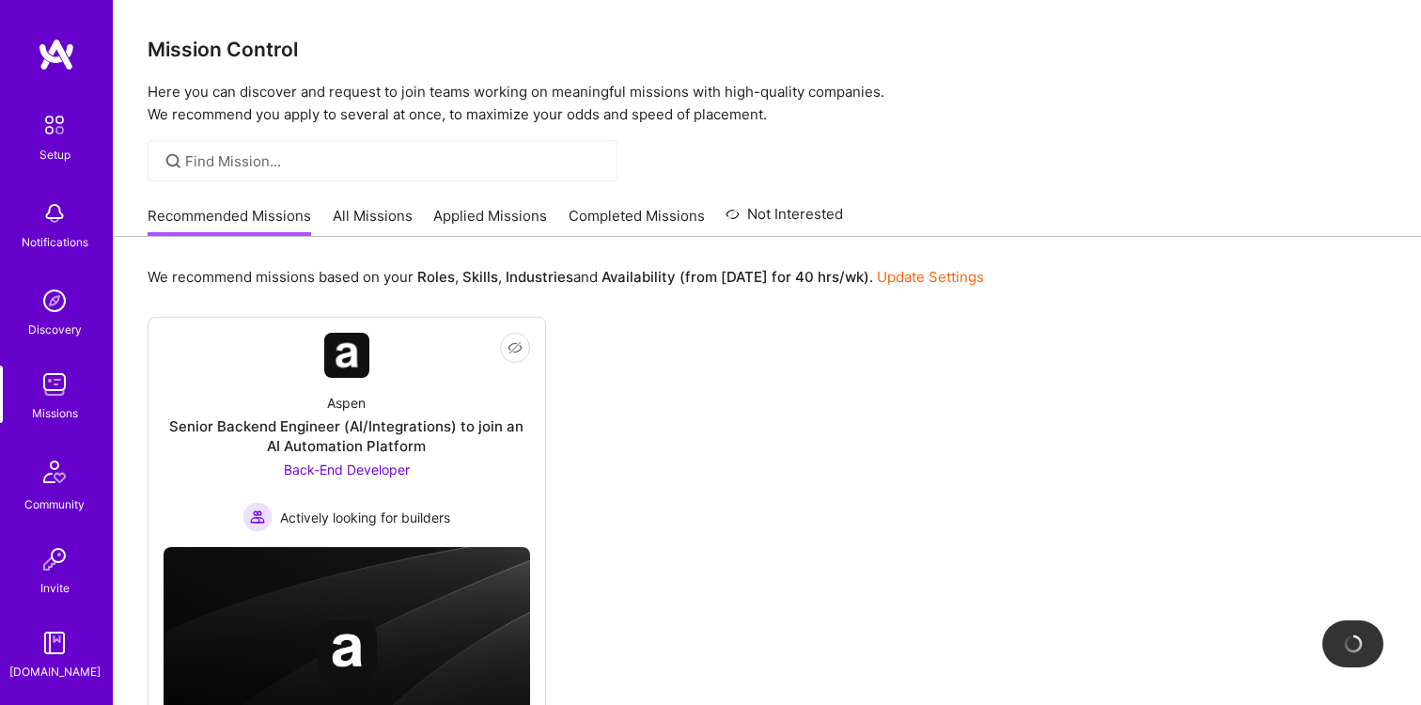
click at [380, 220] on link "All Missions" at bounding box center [373, 221] width 80 height 31
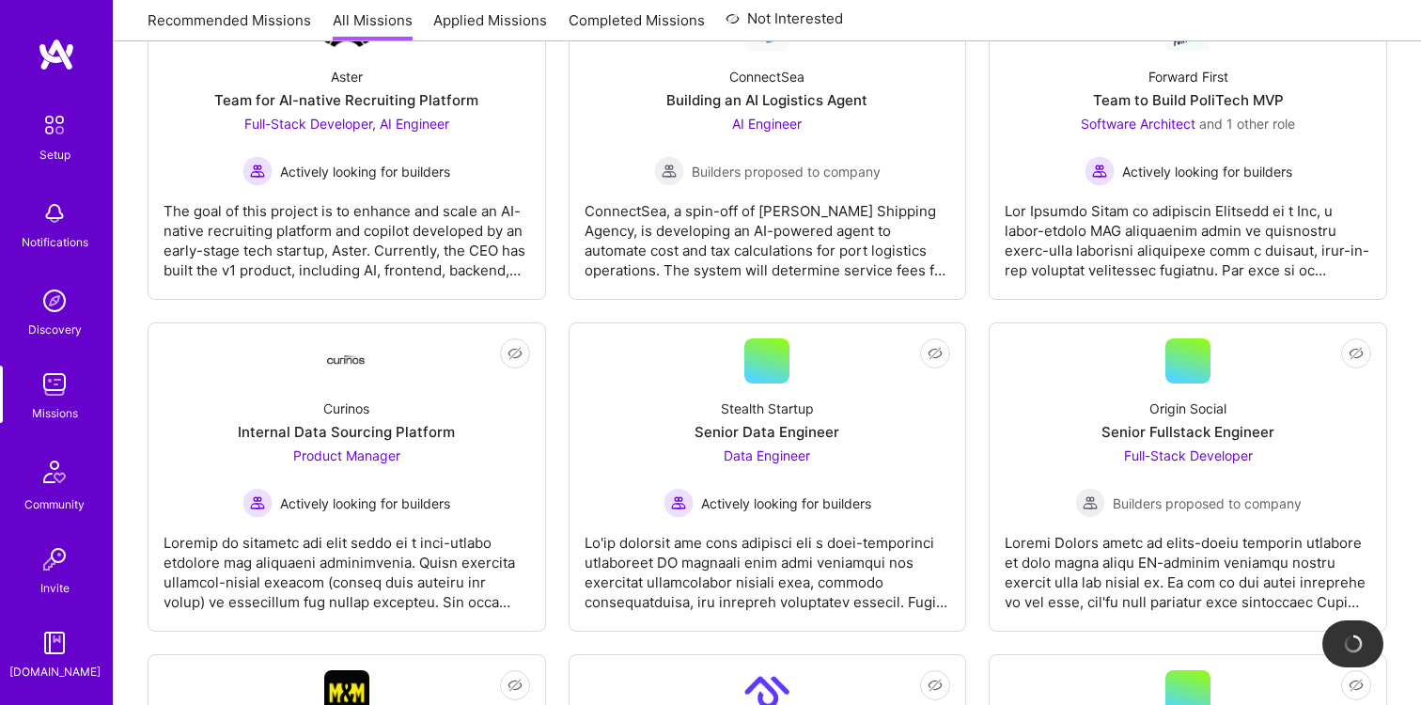
scroll to position [415, 0]
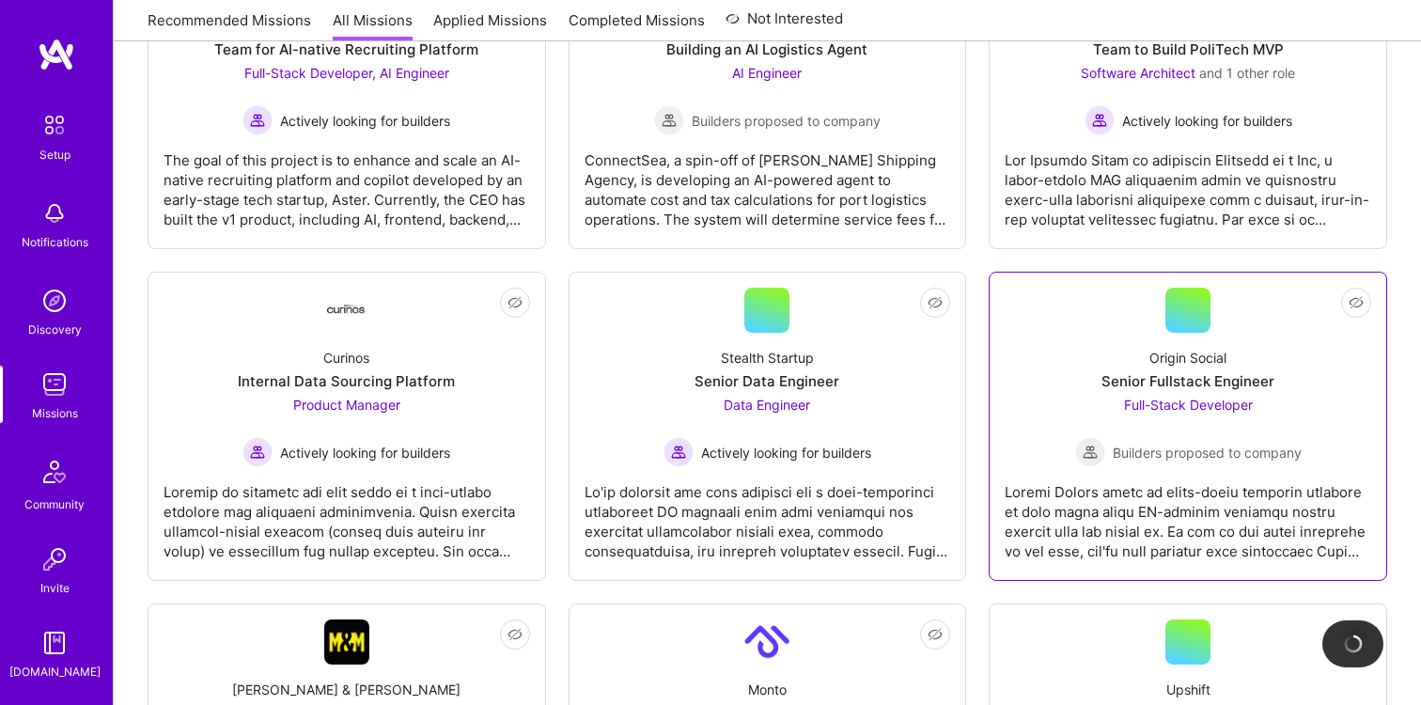
click at [1187, 372] on div "Senior Fullstack Engineer" at bounding box center [1187, 381] width 173 height 20
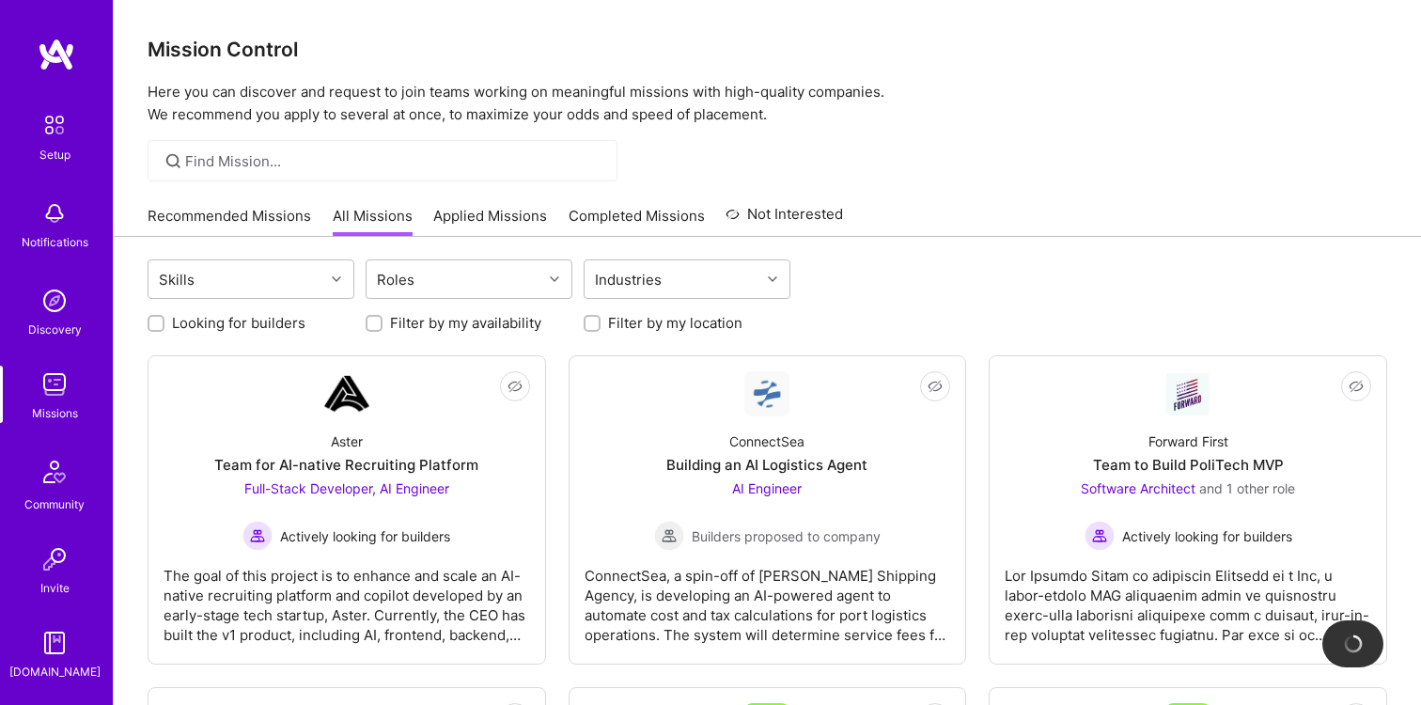
click at [424, 217] on div "Recommended Missions All Missions Applied Missions Completed Missions Not Inter…" at bounding box center [495, 215] width 695 height 40
click at [159, 317] on div at bounding box center [156, 323] width 17 height 17
click at [154, 328] on input "Looking for builders" at bounding box center [157, 324] width 13 height 13
checkbox input "true"
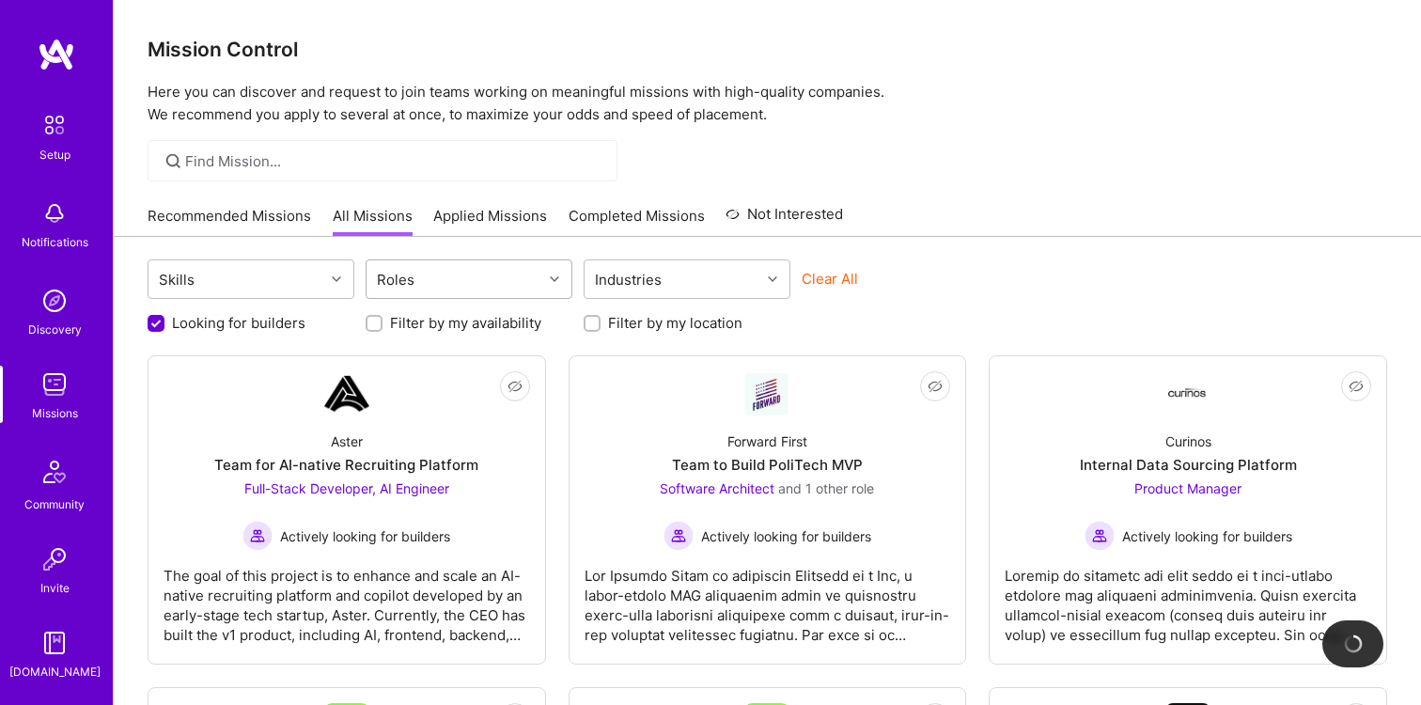
click at [495, 276] on div "Roles" at bounding box center [454, 279] width 176 height 38
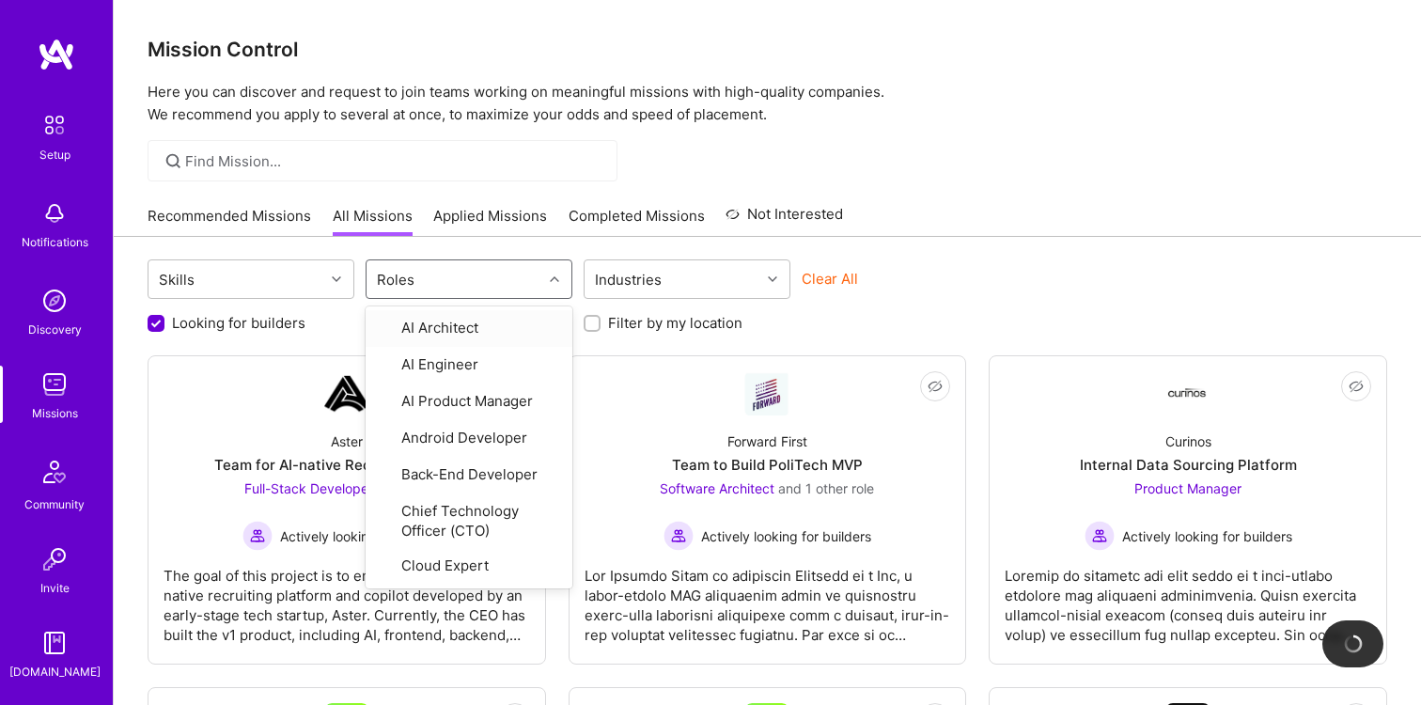
click at [495, 276] on div "Roles" at bounding box center [454, 279] width 176 height 38
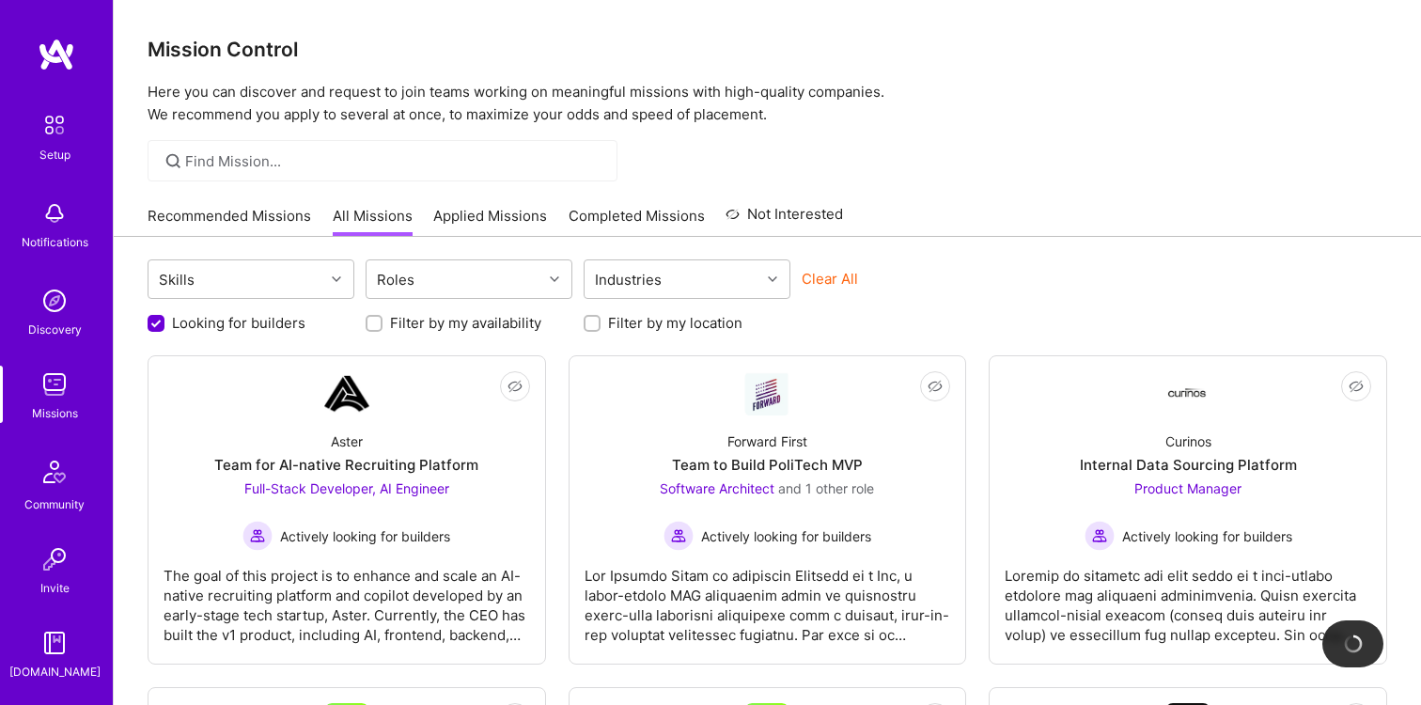
click at [947, 324] on div "Looking for builders Filter by my availability Filter by my location" at bounding box center [767, 317] width 1239 height 29
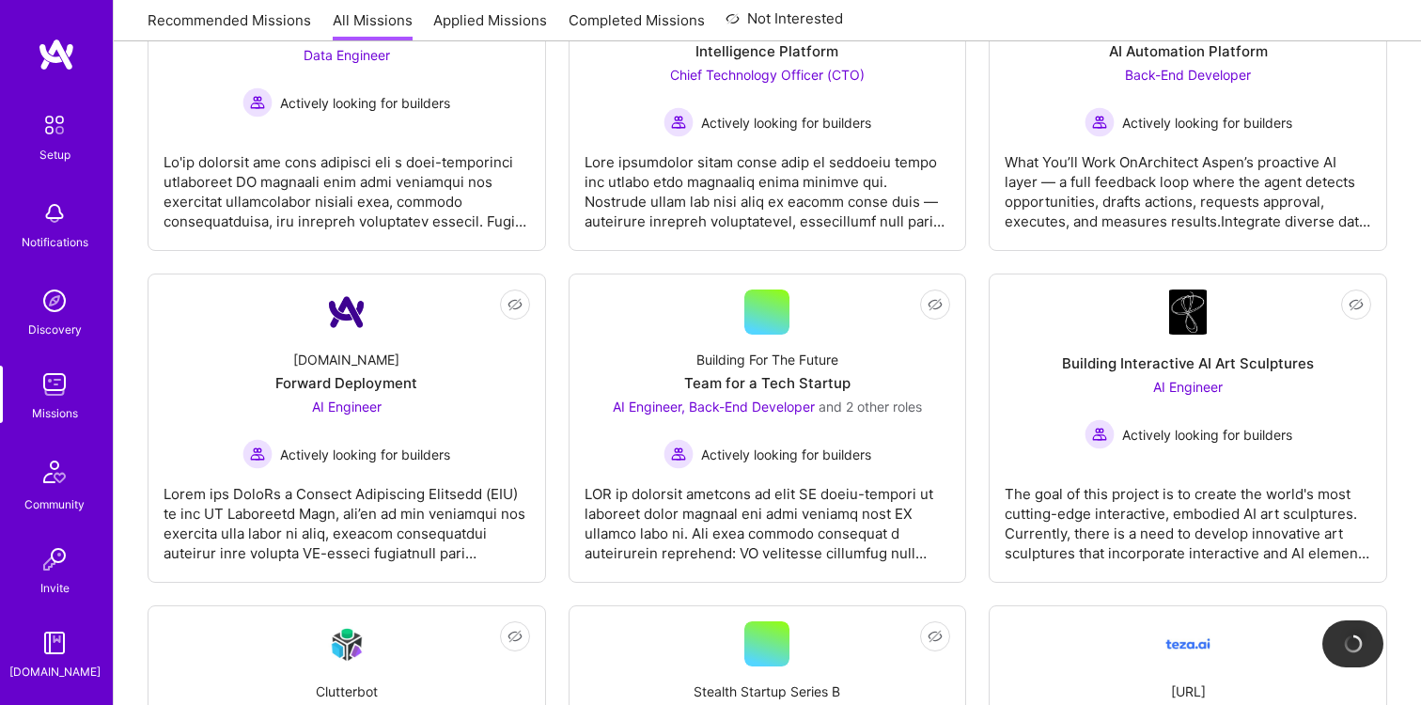
scroll to position [954, 0]
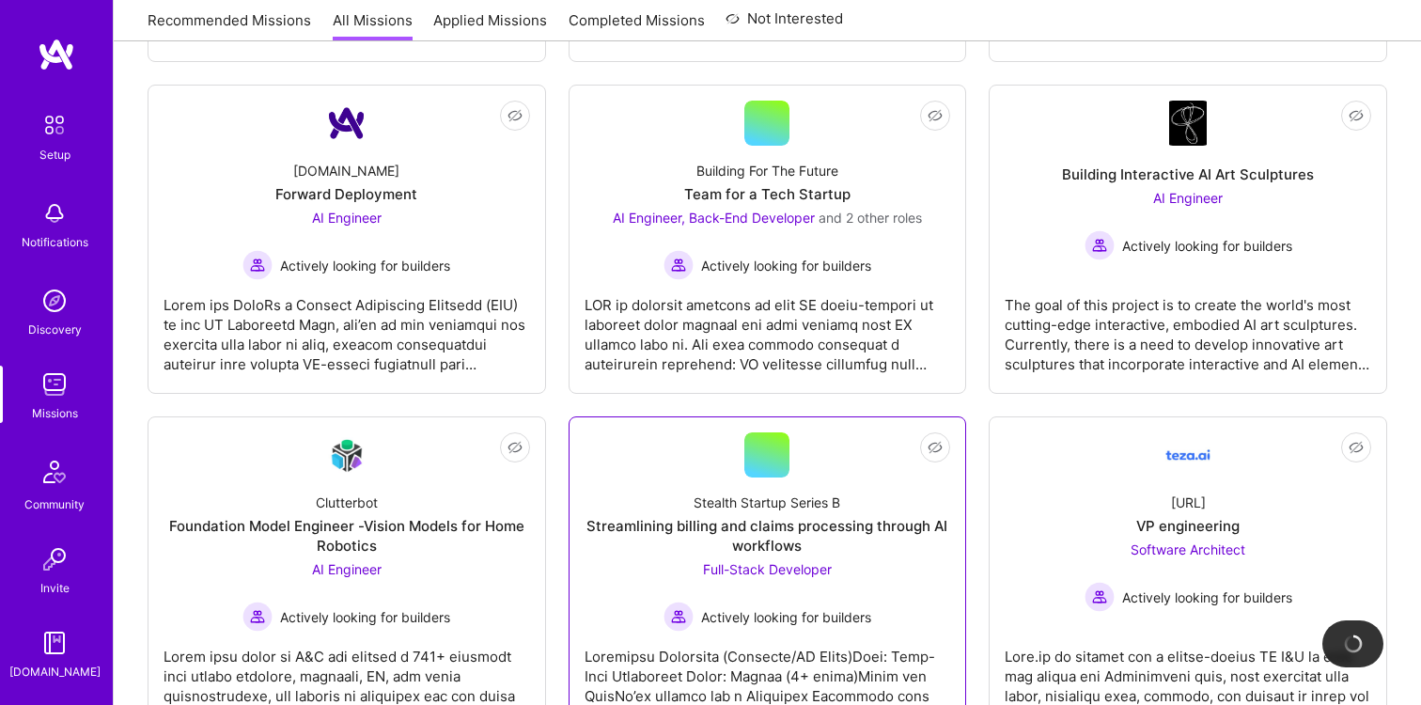
click at [799, 531] on div "Streamlining billing and claims processing through AI workflows" at bounding box center [767, 535] width 366 height 39
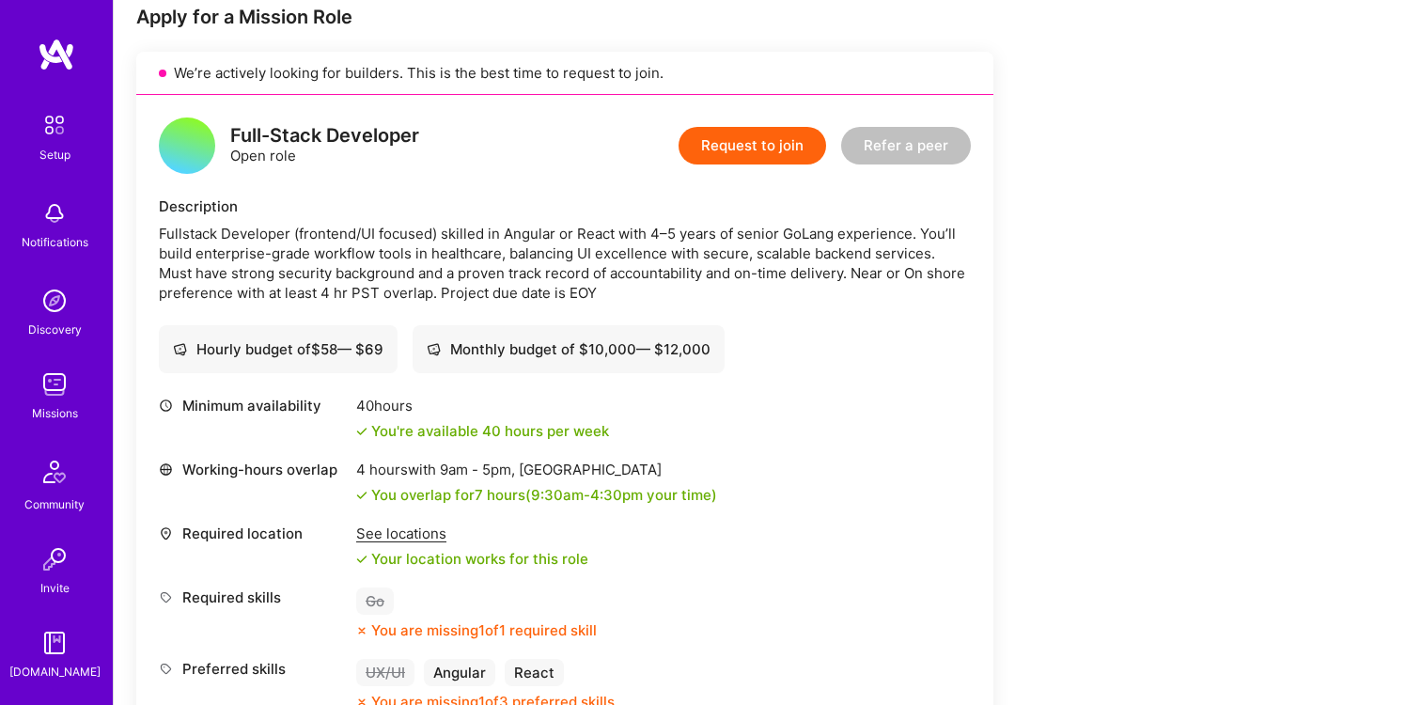
scroll to position [453, 0]
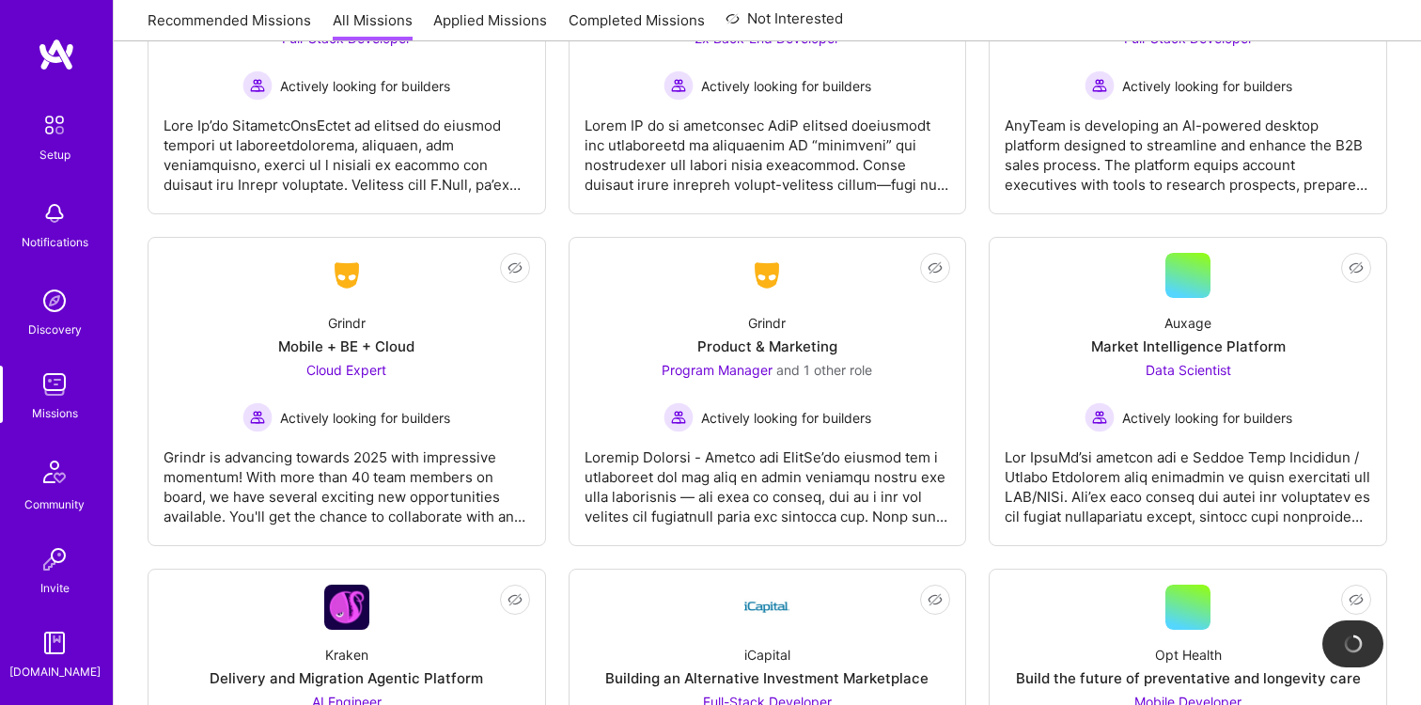
scroll to position [2366, 0]
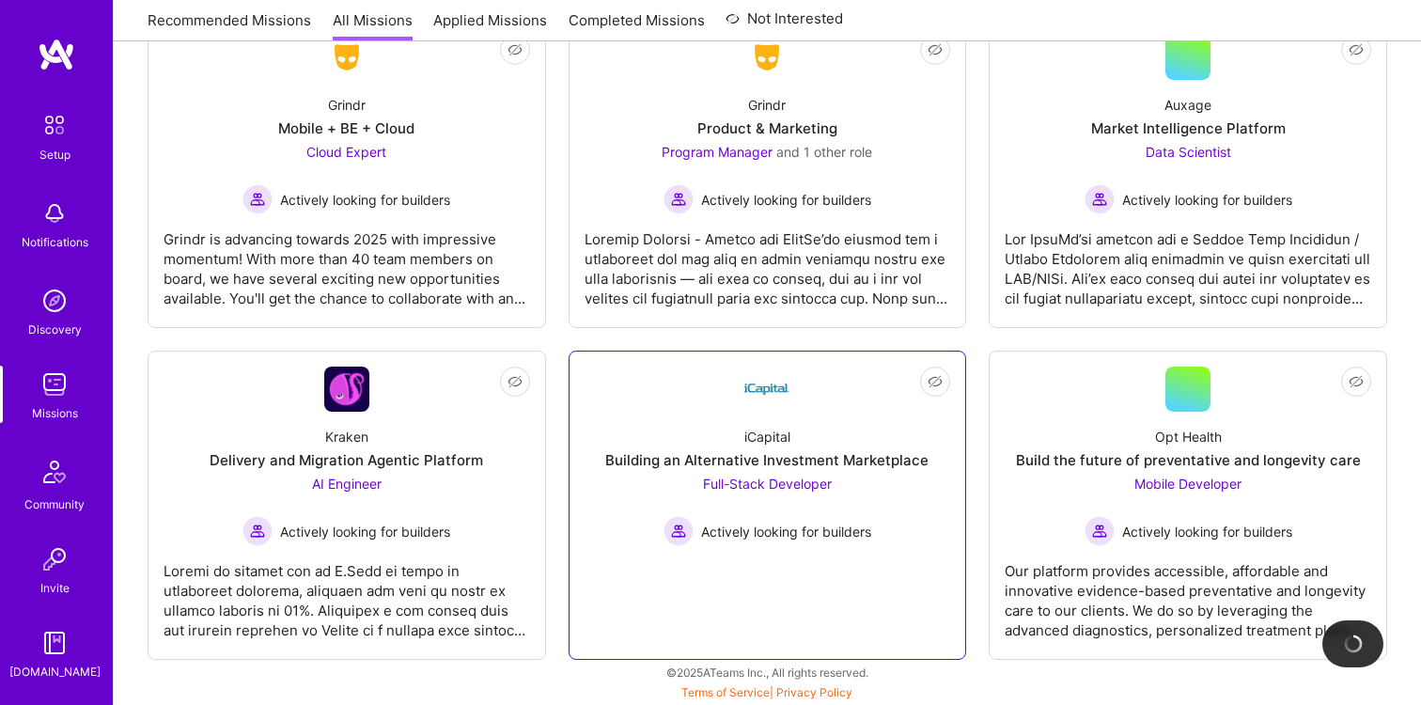
click at [796, 456] on div "Building an Alternative Investment Marketplace" at bounding box center [766, 460] width 323 height 20
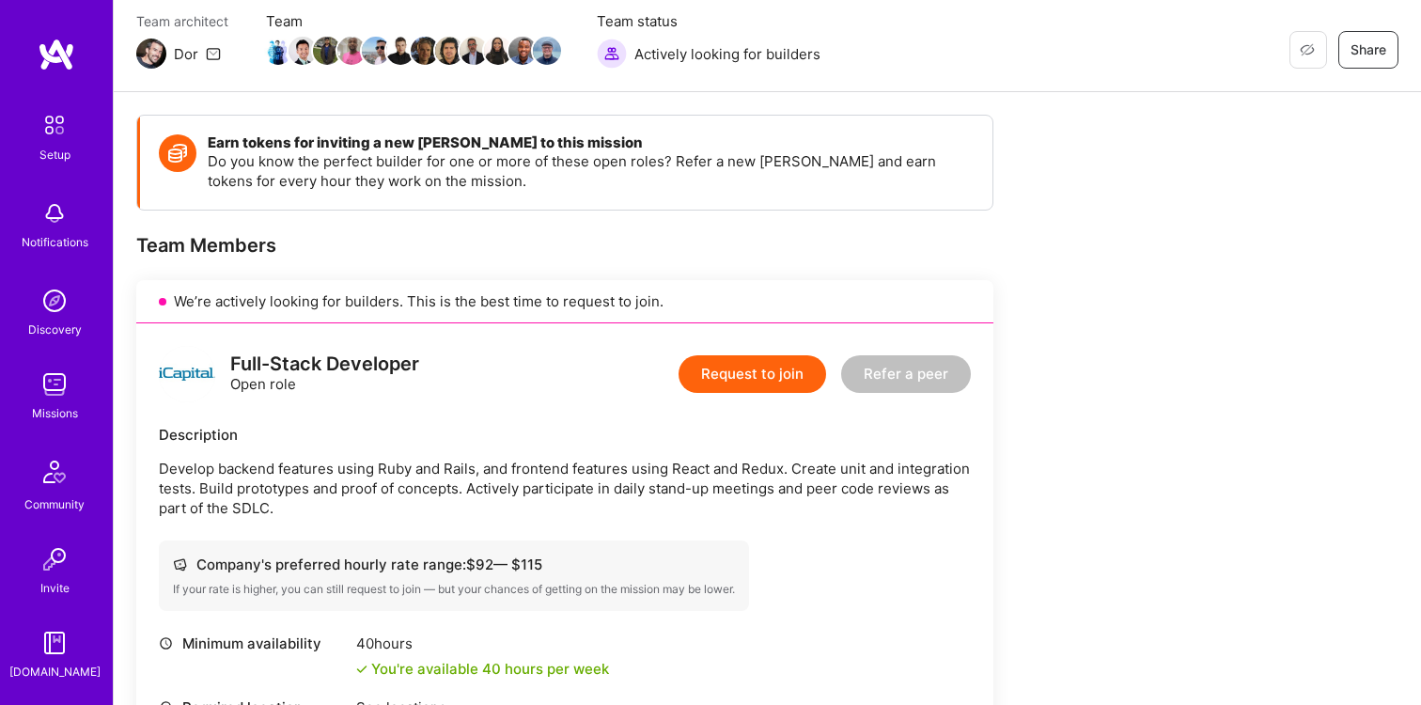
scroll to position [89, 0]
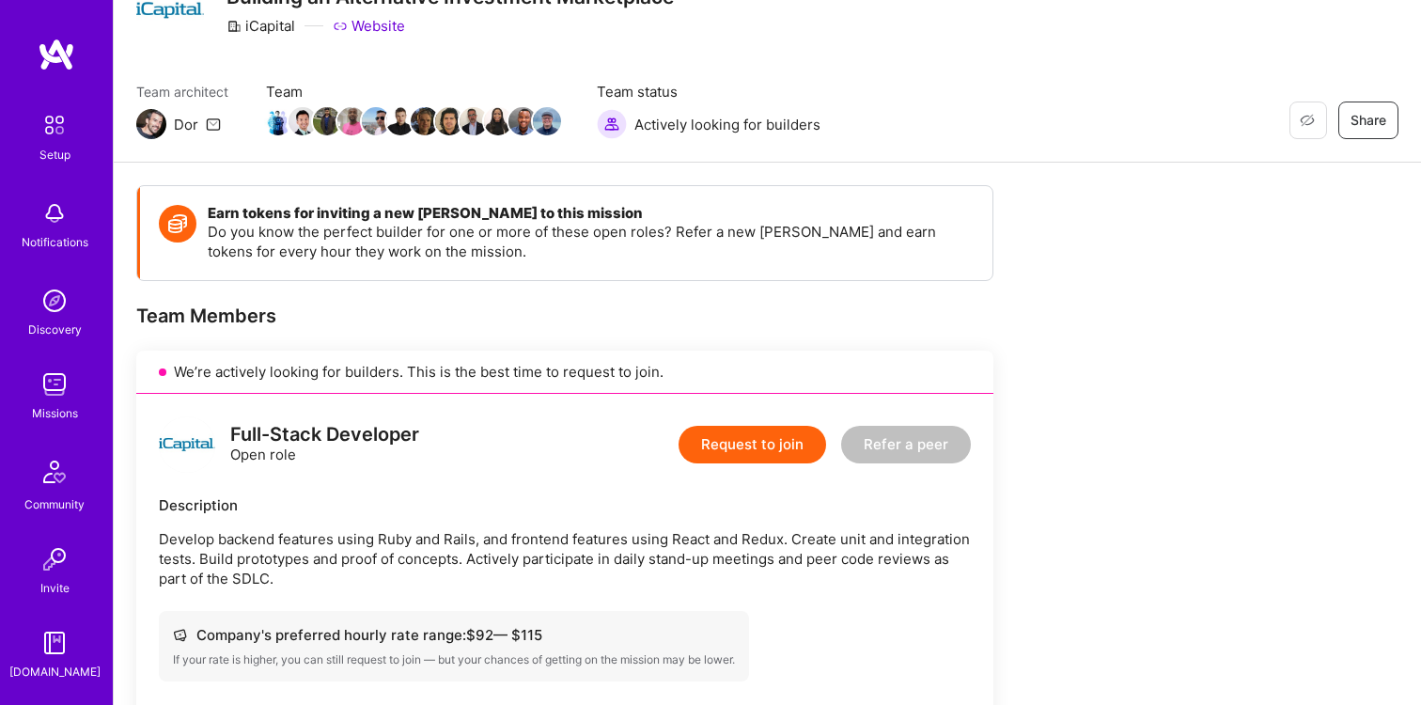
click at [53, 299] on img at bounding box center [55, 301] width 38 height 38
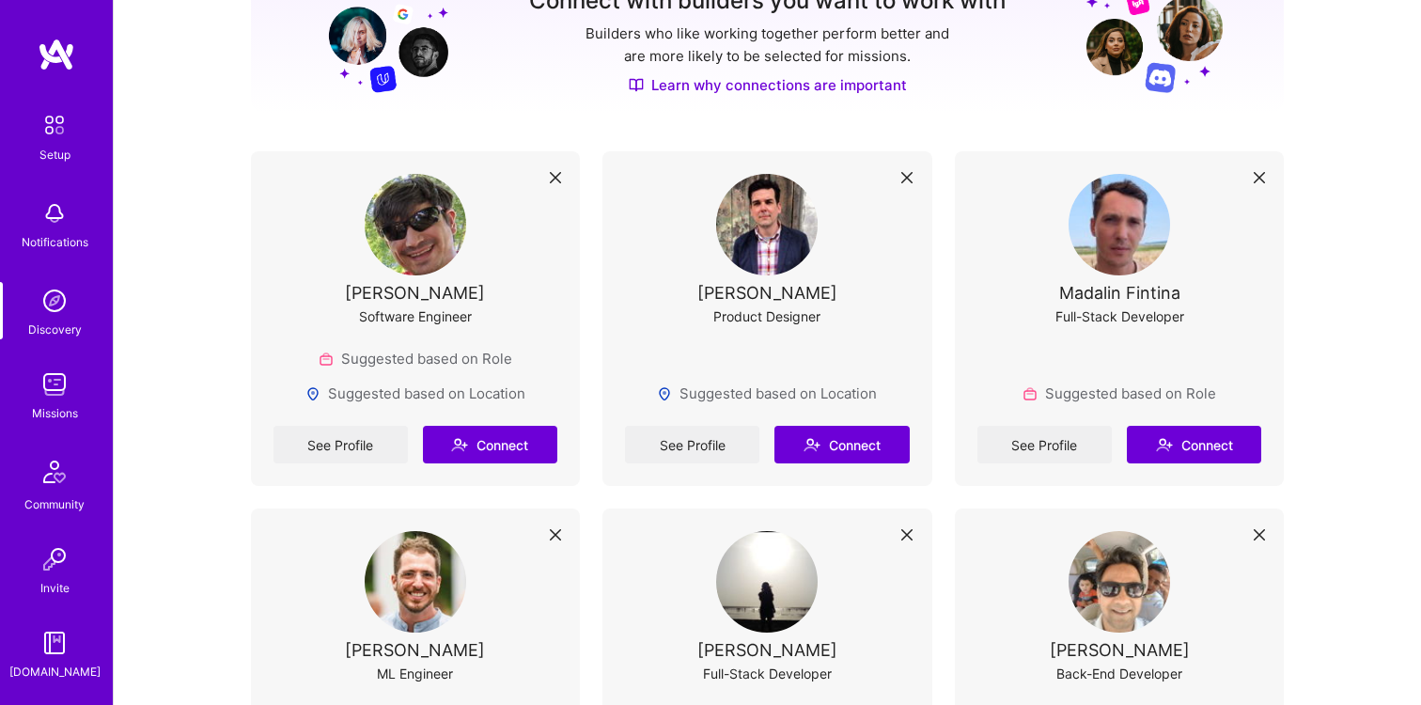
scroll to position [380, 0]
